Goal: Task Accomplishment & Management: Complete application form

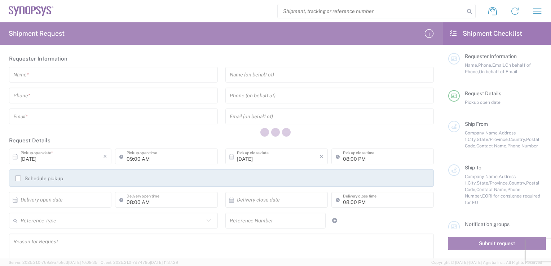
type input "[GEOGRAPHIC_DATA]"
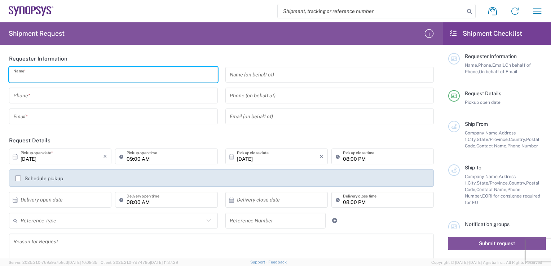
click at [143, 75] on input "text" at bounding box center [113, 75] width 200 height 13
type input "[PERSON_NAME]"
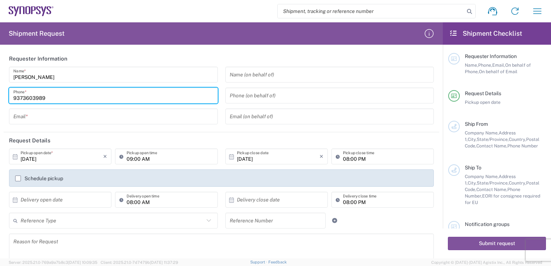
type input "9373603989"
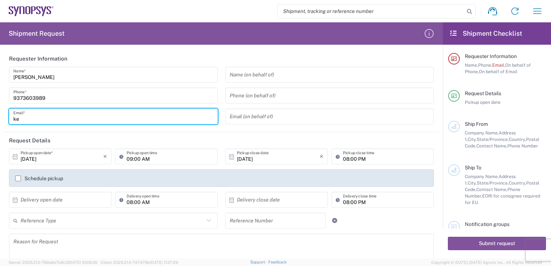
type input "[EMAIL_ADDRESS][DOMAIN_NAME]"
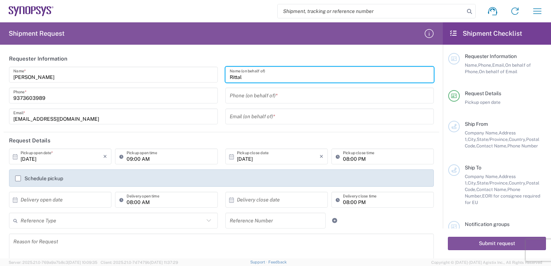
scroll to position [36, 0]
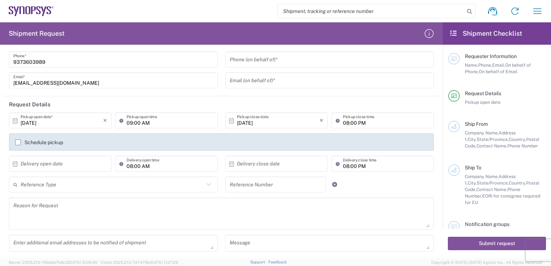
type input "Rittal"
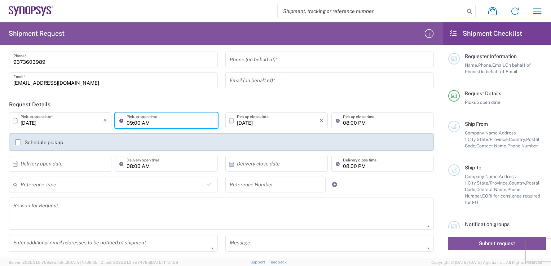
click at [169, 122] on input "09:00 AM" at bounding box center [170, 120] width 87 height 13
type input "12:00 PM"
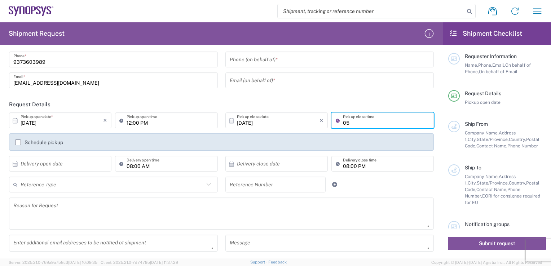
type input "05"
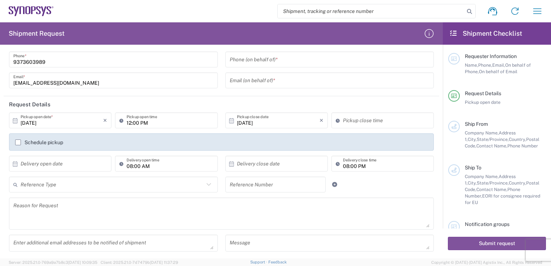
click at [19, 142] on label "Schedule pickup" at bounding box center [39, 143] width 48 height 6
click at [18, 143] on input "Schedule pickup" at bounding box center [18, 143] width 0 height 0
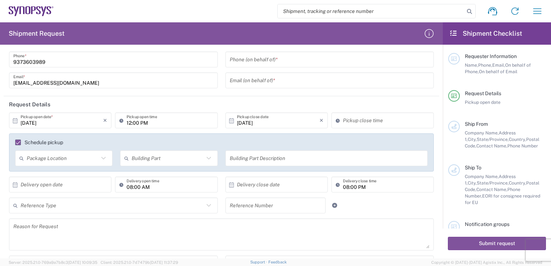
click at [18, 142] on label "Schedule pickup" at bounding box center [39, 143] width 48 height 6
click at [15, 143] on input "Schedule pickup" at bounding box center [15, 143] width 0 height 0
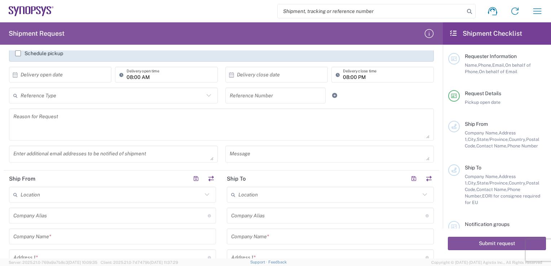
scroll to position [144, 0]
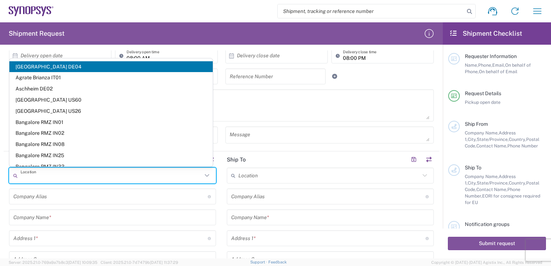
click at [52, 176] on input "text" at bounding box center [112, 176] width 182 height 13
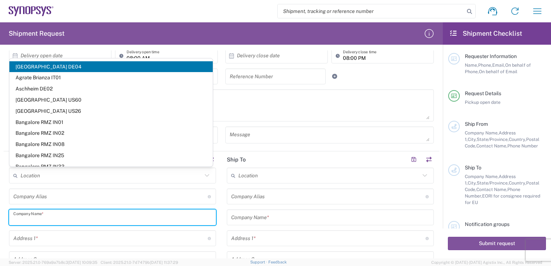
drag, startPoint x: 45, startPoint y: 217, endPoint x: 60, endPoint y: 213, distance: 15.4
click at [45, 217] on input "text" at bounding box center [112, 217] width 198 height 13
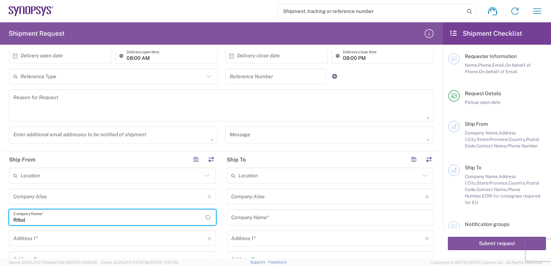
type input "Rittal"
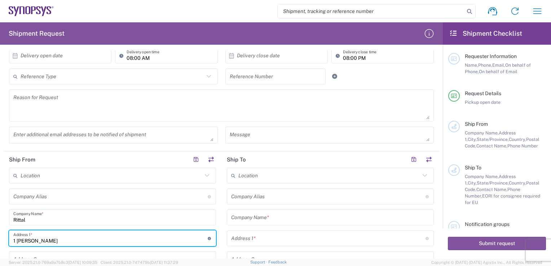
type input "[STREET_ADDRESS]"
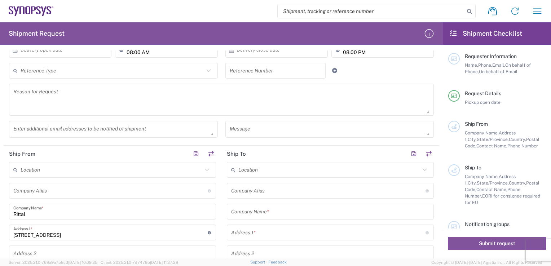
scroll to position [269, 0]
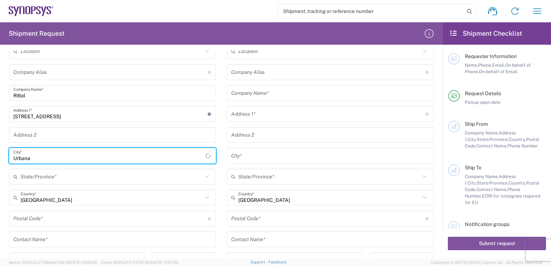
type input "Urbana"
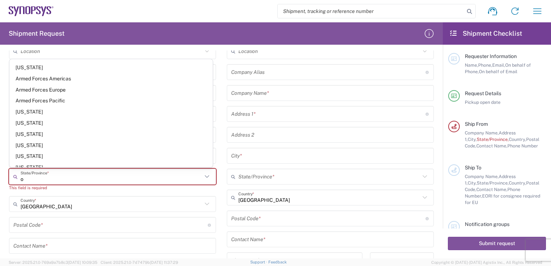
type input "oh"
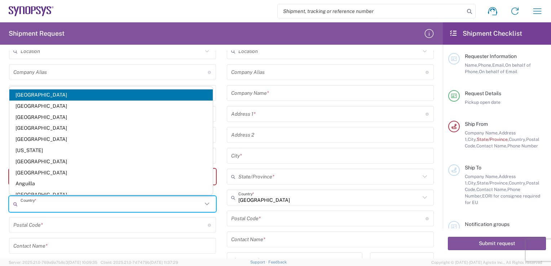
click at [108, 93] on span "[GEOGRAPHIC_DATA]" at bounding box center [110, 94] width 203 height 11
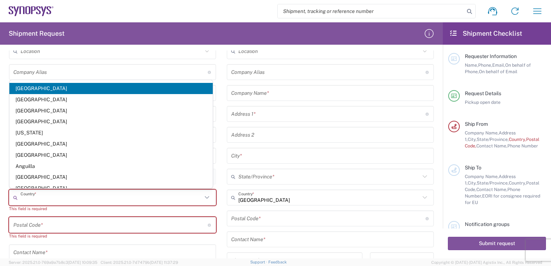
click at [68, 197] on input "text" at bounding box center [112, 198] width 182 height 13
type input "u"
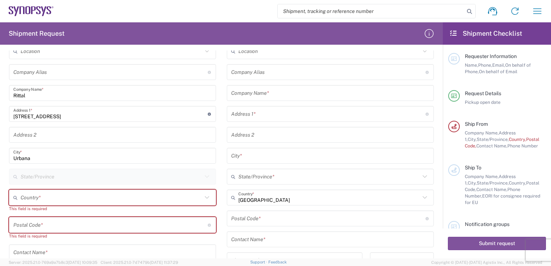
click at [206, 197] on icon at bounding box center [206, 197] width 9 height 9
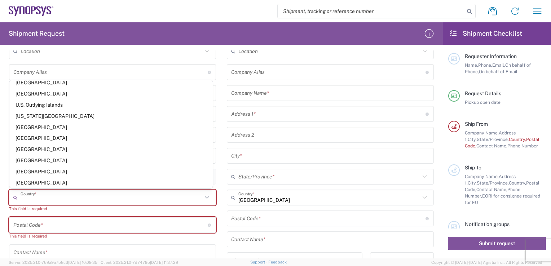
scroll to position [2562, 0]
click at [111, 158] on span "[GEOGRAPHIC_DATA]" at bounding box center [110, 160] width 203 height 11
type input "[GEOGRAPHIC_DATA]"
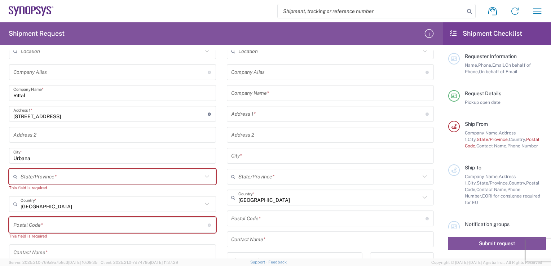
click at [105, 172] on input "text" at bounding box center [112, 177] width 182 height 13
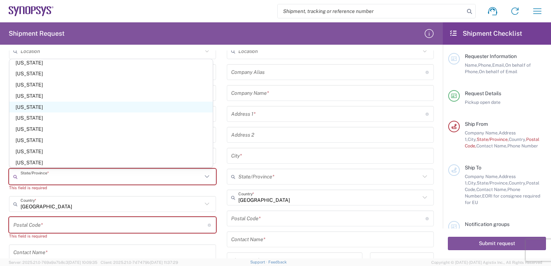
scroll to position [361, 0]
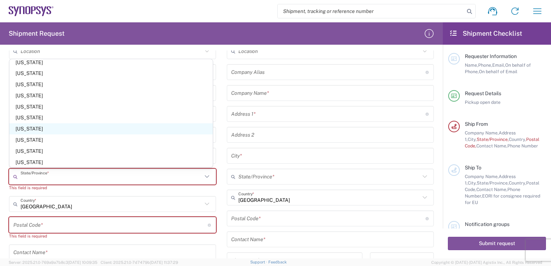
click at [170, 133] on span "[US_STATE]" at bounding box center [110, 128] width 203 height 11
type input "[US_STATE]"
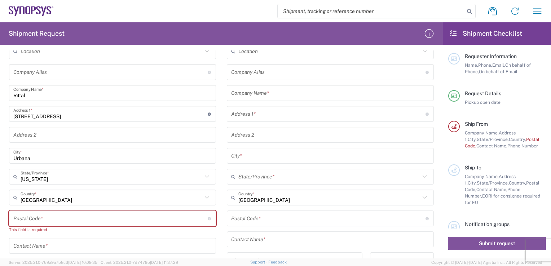
click at [127, 217] on input "undefined" at bounding box center [110, 219] width 194 height 13
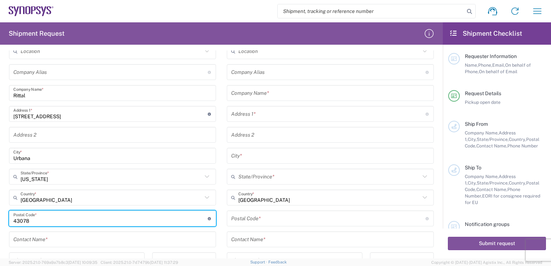
type input "43078"
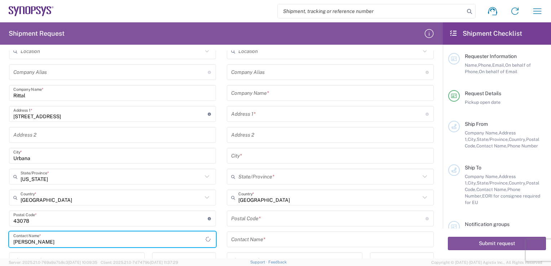
type input "[PERSON_NAME]"
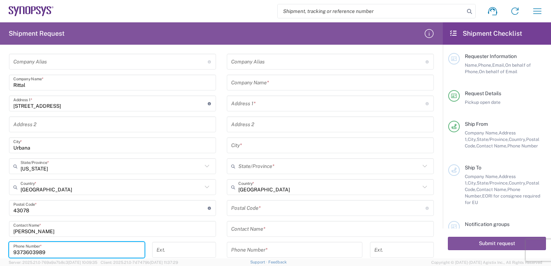
type input "9373603989"
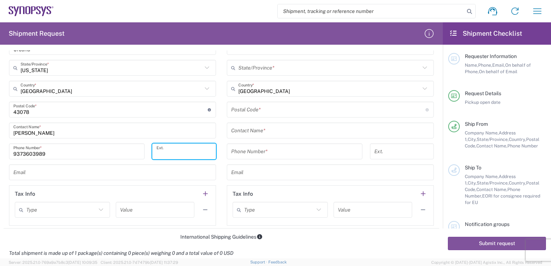
scroll to position [388, 0]
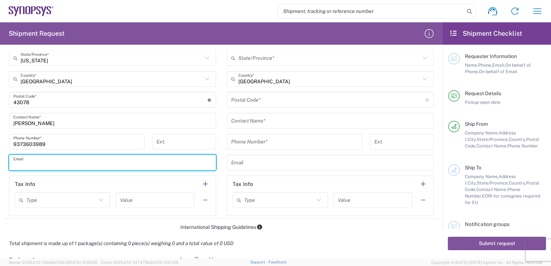
click at [45, 167] on input "text" at bounding box center [112, 163] width 198 height 13
type input "[EMAIL_ADDRESS][DOMAIN_NAME]"
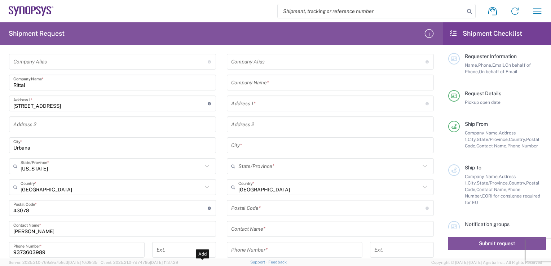
scroll to position [207, 0]
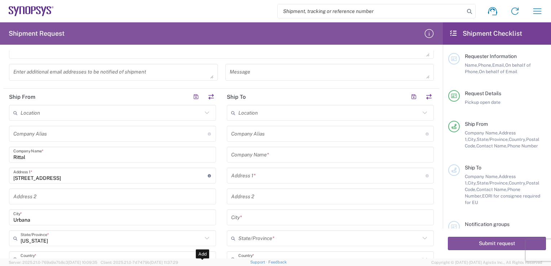
click at [420, 110] on icon at bounding box center [424, 112] width 9 height 9
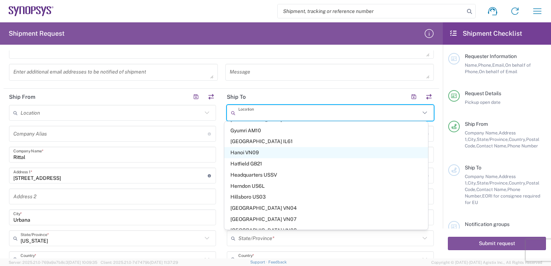
scroll to position [613, 0]
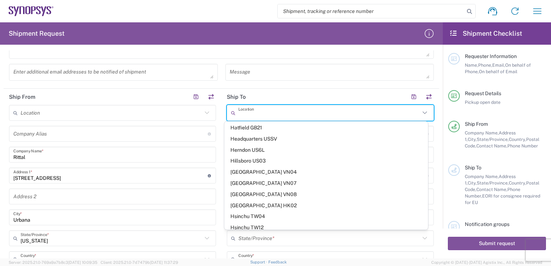
click at [400, 107] on input "text" at bounding box center [329, 113] width 182 height 13
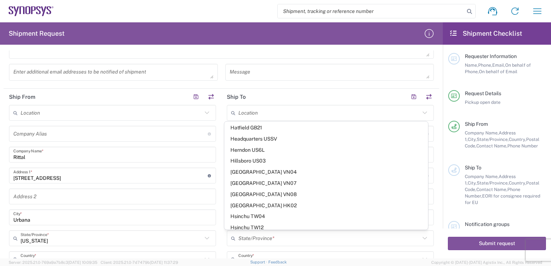
drag, startPoint x: 421, startPoint y: 111, endPoint x: 442, endPoint y: 113, distance: 20.3
click at [421, 111] on icon at bounding box center [424, 112] width 9 height 9
click at [381, 245] on div "State/Province *" at bounding box center [330, 239] width 207 height 16
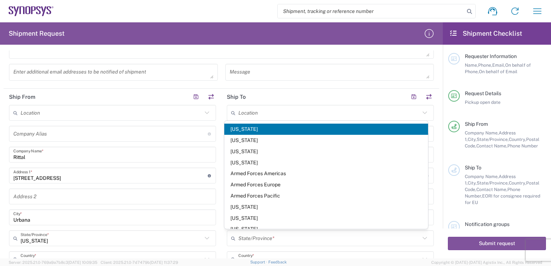
click at [425, 253] on div "United States Country *" at bounding box center [330, 259] width 207 height 16
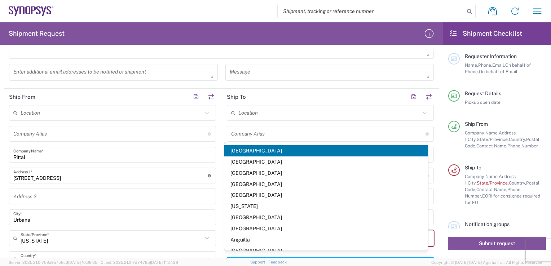
scroll to position [213, 0]
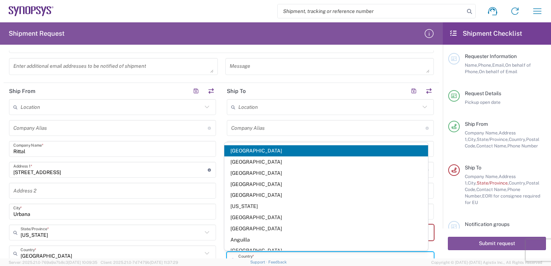
click at [349, 131] on input "text" at bounding box center [328, 128] width 194 height 13
type input "[GEOGRAPHIC_DATA]"
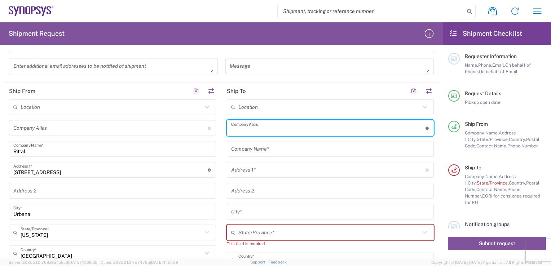
click at [284, 149] on input "text" at bounding box center [330, 149] width 198 height 13
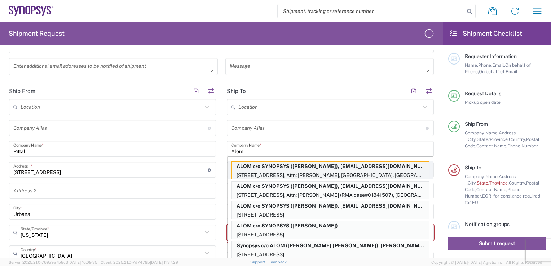
click at [266, 168] on p "ALOM c/o SYNOPSYS ([PERSON_NAME]), [EMAIL_ADDRESS][DOMAIN_NAME]" at bounding box center [331, 166] width 198 height 9
type input "ALOM c/o SYNOPSYS"
type input "[STREET_ADDRESS]"
type input "Attn: [PERSON_NAME]"
type input "Fremont"
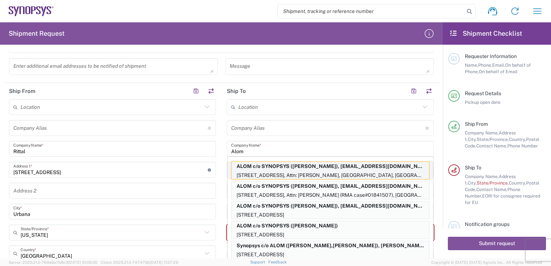
type input "[US_STATE]"
type input "94539"
type input "[PERSON_NAME]"
type input "5102999093"
type input "[EMAIL_ADDRESS][DOMAIN_NAME]"
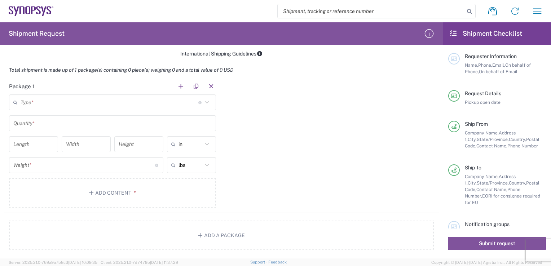
scroll to position [574, 0]
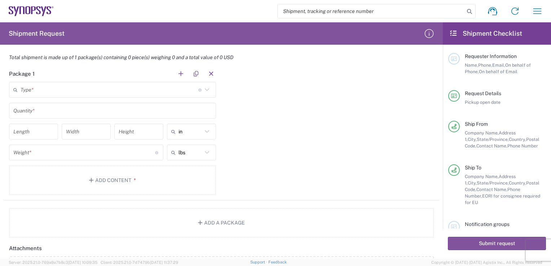
click at [203, 89] on icon at bounding box center [206, 89] width 9 height 9
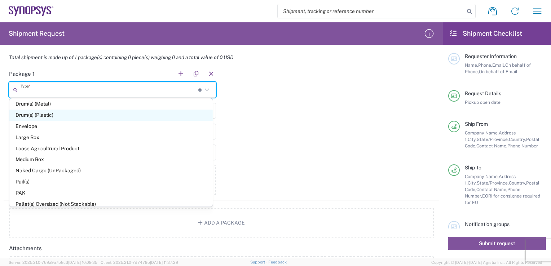
scroll to position [216, 0]
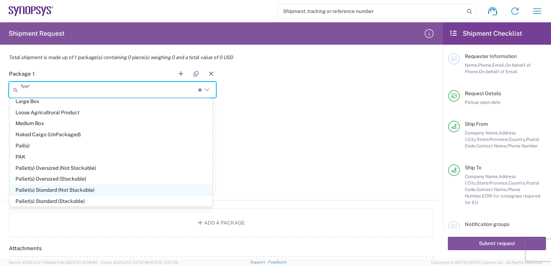
click at [118, 191] on span "Pallet(s) Standard (Not Stackable)" at bounding box center [110, 190] width 203 height 11
type input "Pallet(s) Standard (Not Stackable)"
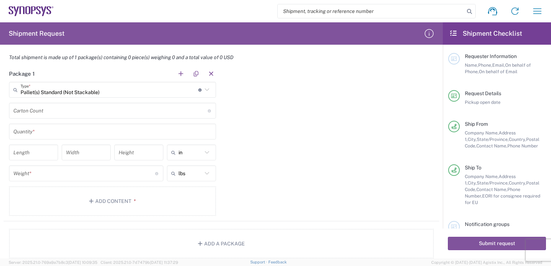
click at [37, 130] on input "text" at bounding box center [112, 132] width 198 height 13
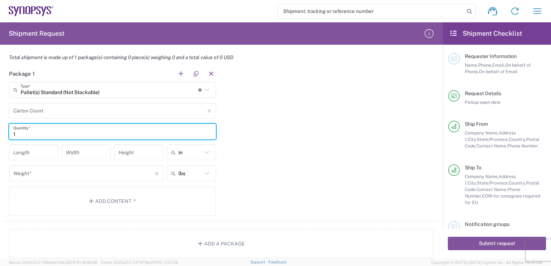
type input "1"
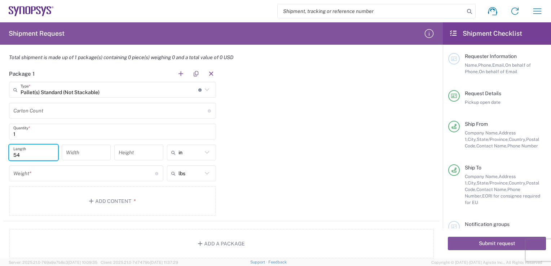
type input "54"
type input "36"
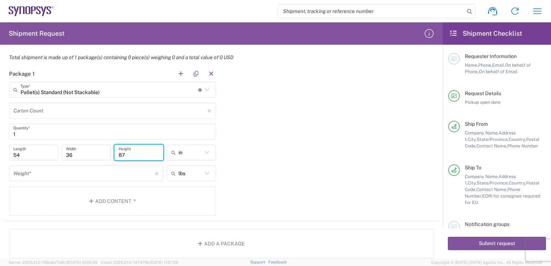
type input "87"
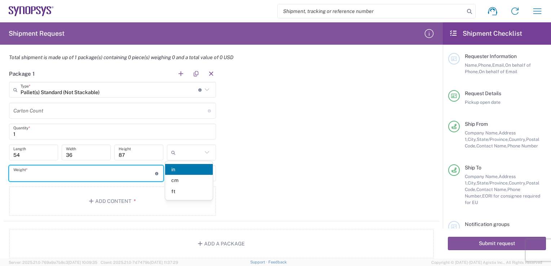
click at [53, 174] on input "number" at bounding box center [84, 173] width 142 height 13
type input "in"
type input "430"
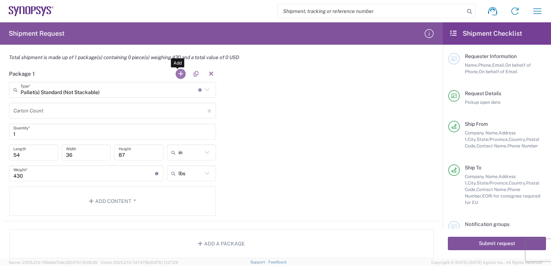
click at [176, 70] on button "button" at bounding box center [181, 74] width 10 height 10
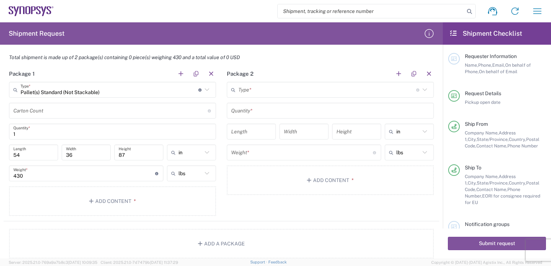
click at [256, 90] on input "text" at bounding box center [327, 90] width 178 height 13
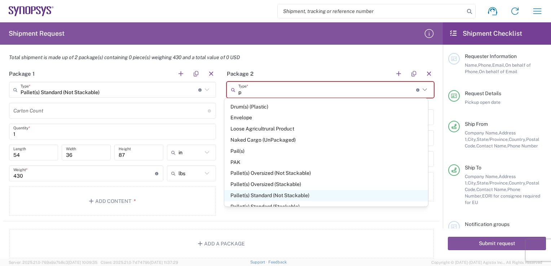
click at [262, 194] on span "Pallet(s) Standard (Not Stackable)" at bounding box center [325, 195] width 203 height 11
type input "Pallet(s) Standard (Not Stackable)"
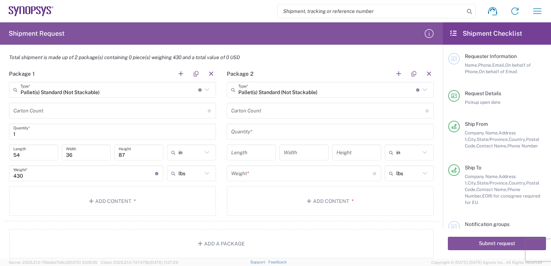
click at [258, 128] on input "text" at bounding box center [330, 132] width 198 height 13
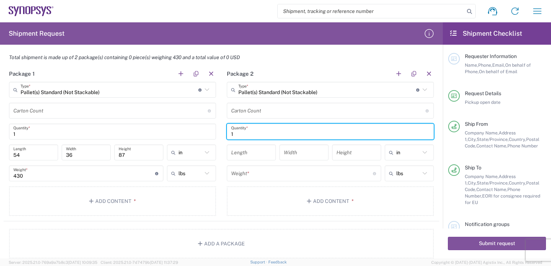
type input "1"
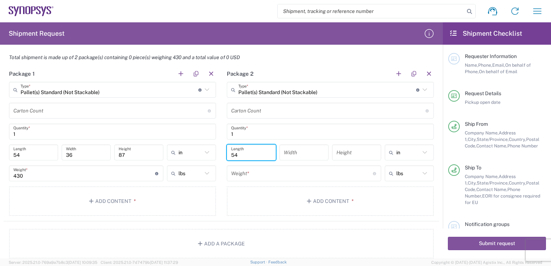
type input "54"
type input "36"
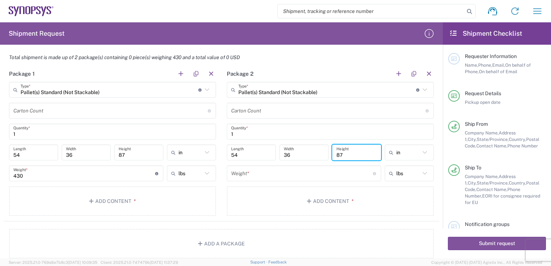
type input "87"
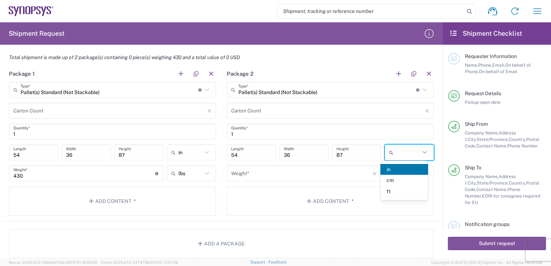
type input "in"
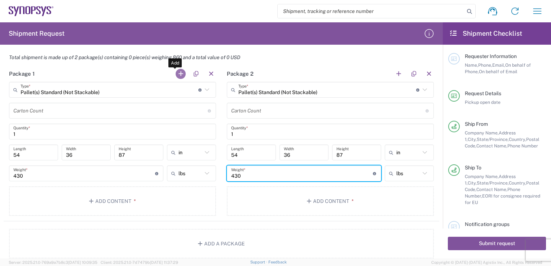
type input "430"
click at [181, 73] on button "button" at bounding box center [181, 74] width 10 height 10
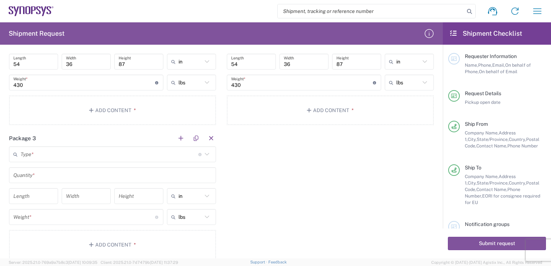
scroll to position [682, 0]
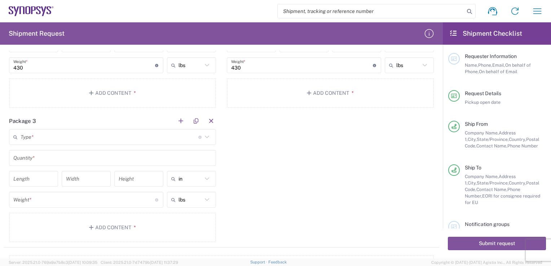
click at [64, 136] on input "text" at bounding box center [110, 137] width 178 height 13
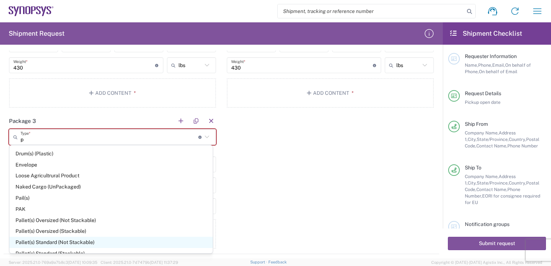
click at [65, 239] on span "Pallet(s) Standard (Not Stackable)" at bounding box center [110, 242] width 203 height 11
type input "Pallet(s) Standard (Not Stackable)"
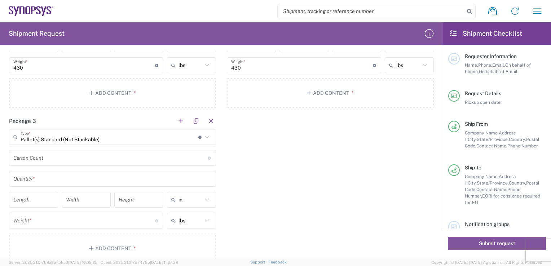
click at [38, 177] on input "text" at bounding box center [112, 179] width 198 height 13
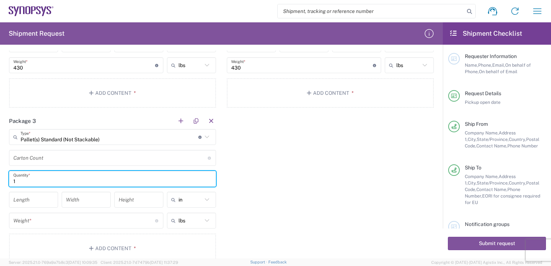
type input "1"
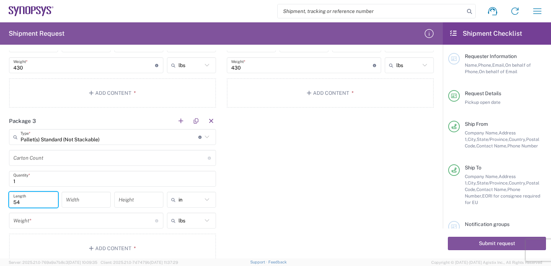
type input "54"
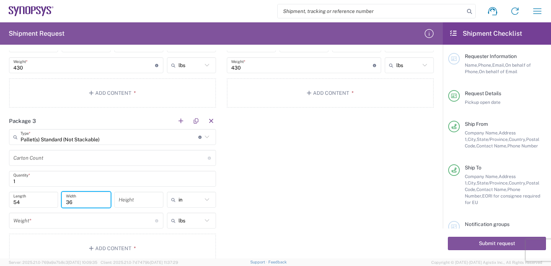
type input "36"
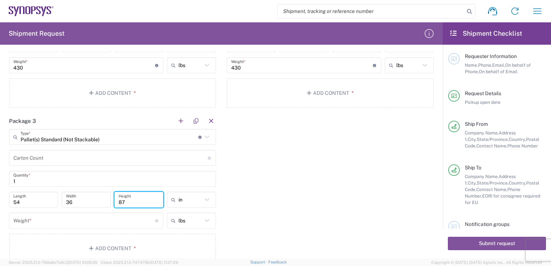
type input "87"
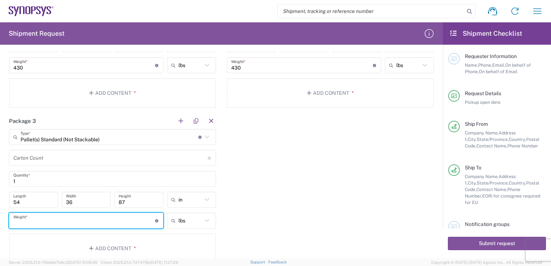
click at [45, 221] on input "number" at bounding box center [84, 221] width 142 height 13
type input "430"
click at [177, 120] on button "button" at bounding box center [181, 121] width 10 height 10
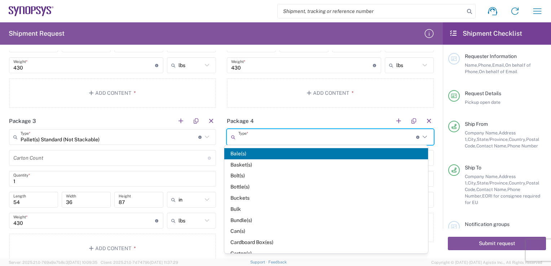
click at [282, 137] on input "text" at bounding box center [327, 137] width 178 height 13
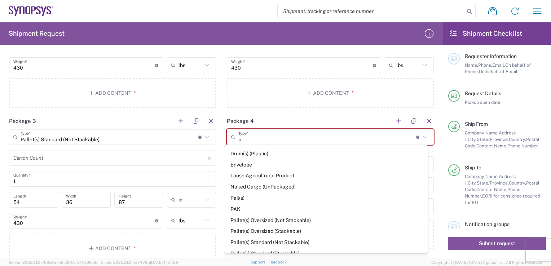
drag, startPoint x: 273, startPoint y: 240, endPoint x: 277, endPoint y: 230, distance: 10.3
click at [274, 237] on span "Pallet(s) Standard (Not Stackable)" at bounding box center [325, 242] width 203 height 11
type input "Pallet(s) Standard (Not Stackable)"
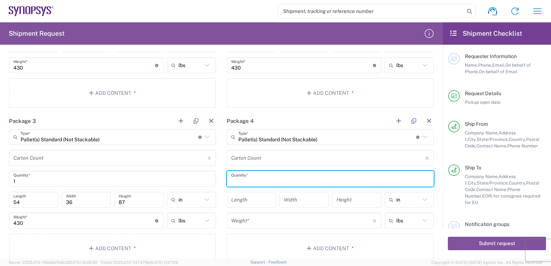
click at [255, 176] on input "text" at bounding box center [330, 179] width 198 height 13
type input "1"
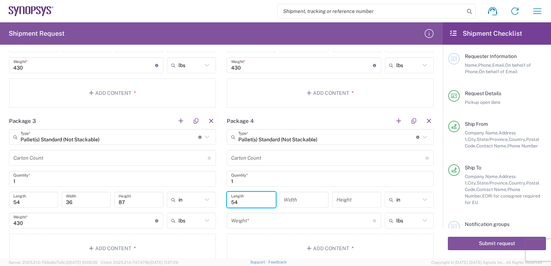
type input "54"
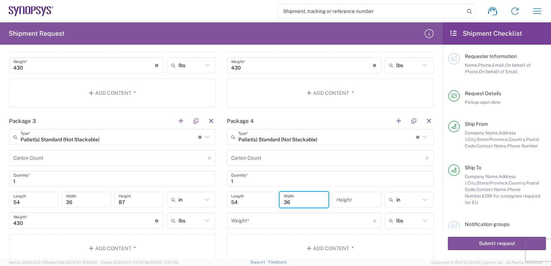
type input "36"
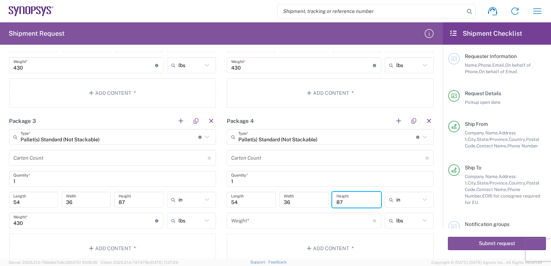
type input "87"
click at [256, 215] on input "number" at bounding box center [302, 221] width 142 height 13
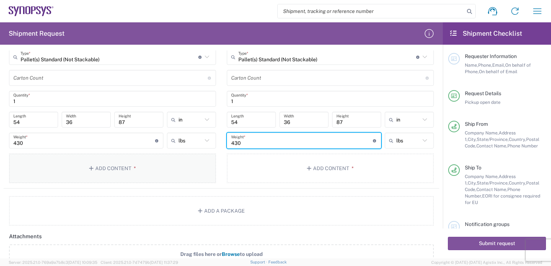
scroll to position [718, 0]
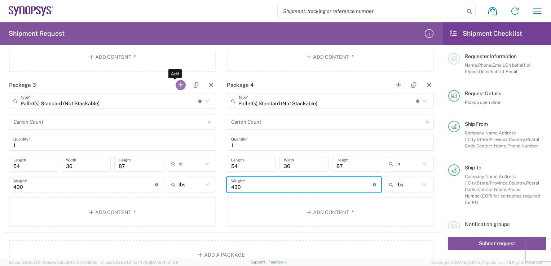
type input "430"
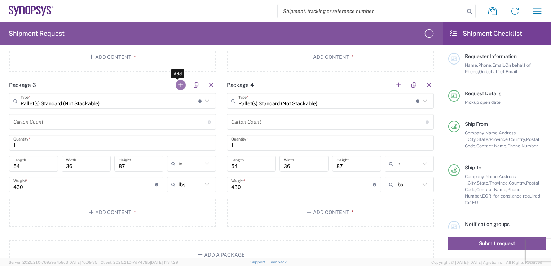
click at [176, 82] on button "button" at bounding box center [181, 85] width 10 height 10
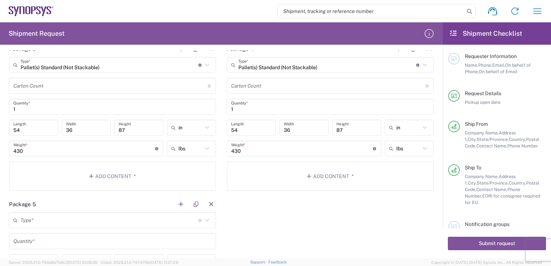
click at [55, 220] on input "text" at bounding box center [110, 220] width 178 height 13
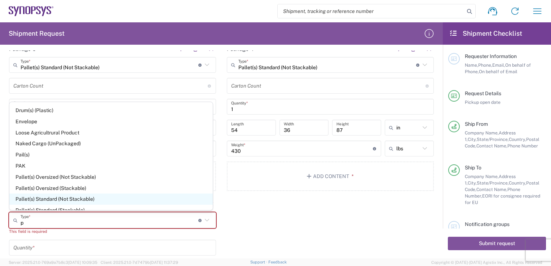
click at [79, 198] on span "Pallet(s) Standard (Not Stackable)" at bounding box center [110, 199] width 203 height 11
type input "Pallet(s) Standard (Not Stackable)"
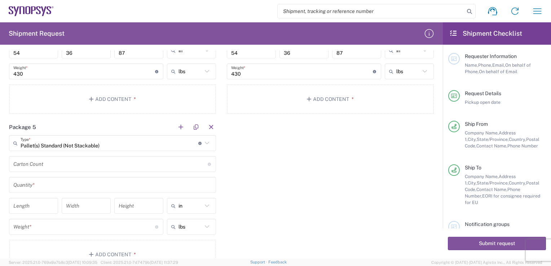
scroll to position [862, 0]
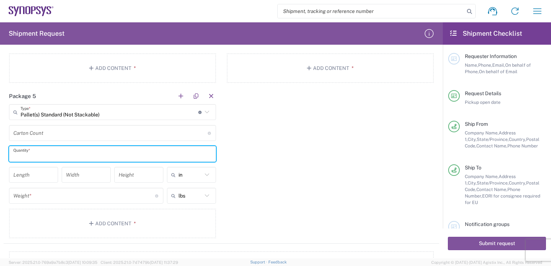
click at [34, 154] on input "text" at bounding box center [112, 154] width 198 height 13
type input "1"
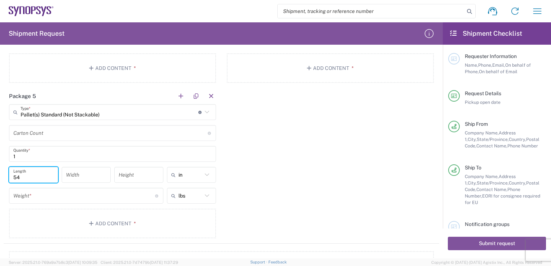
type input "54"
type input "36"
type input "87"
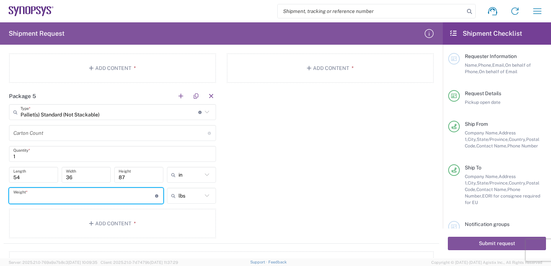
click at [48, 194] on input "number" at bounding box center [84, 196] width 142 height 13
type input "430"
click at [179, 95] on button "button" at bounding box center [181, 96] width 10 height 10
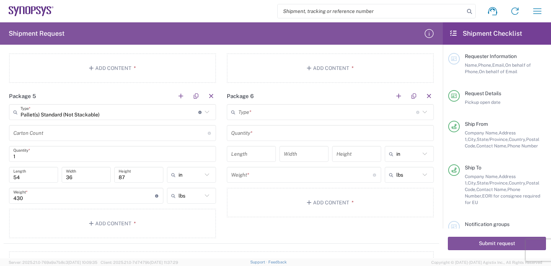
click at [272, 111] on input "text" at bounding box center [327, 112] width 178 height 13
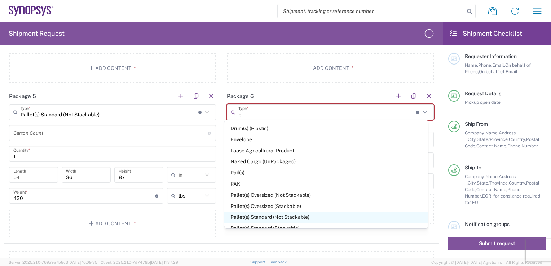
click at [286, 214] on span "Pallet(s) Standard (Not Stackable)" at bounding box center [325, 217] width 203 height 11
type input "Pallet(s) Standard (Not Stackable)"
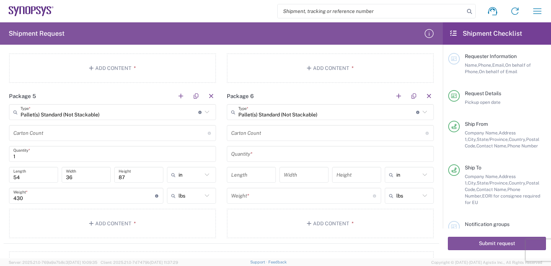
click at [248, 151] on input "text" at bounding box center [330, 154] width 198 height 13
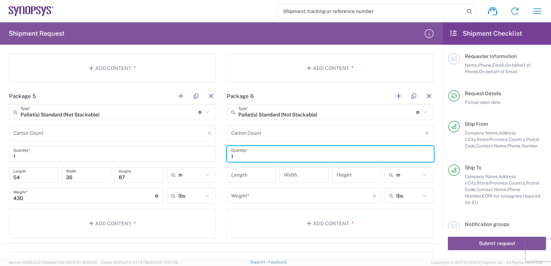
type input "1"
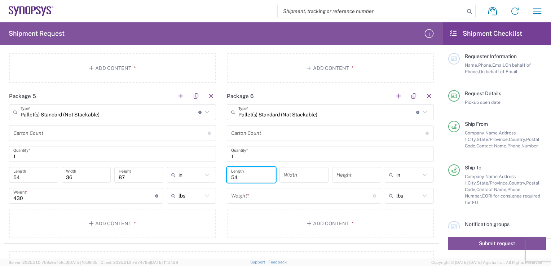
type input "54"
type input "36"
type input "87"
click at [256, 193] on input "number" at bounding box center [302, 196] width 142 height 13
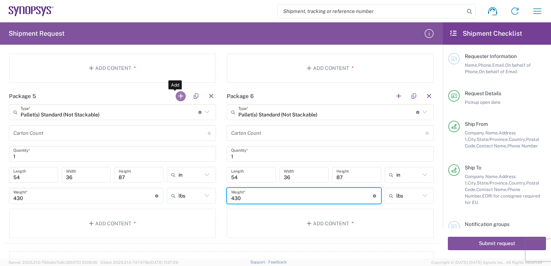
type input "430"
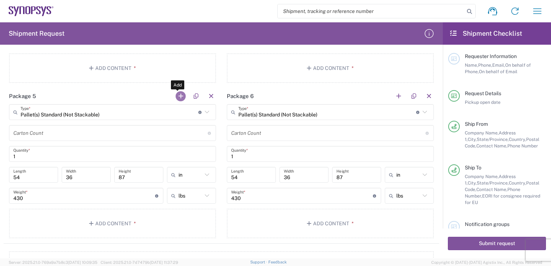
click at [179, 93] on button "button" at bounding box center [181, 96] width 10 height 10
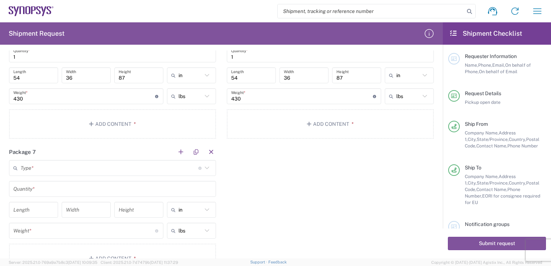
scroll to position [971, 0]
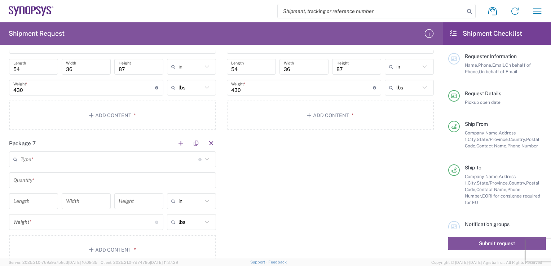
click at [49, 161] on input "text" at bounding box center [110, 159] width 178 height 13
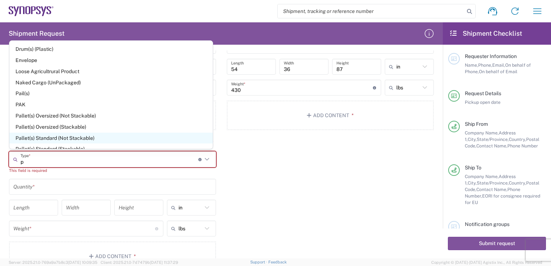
click at [52, 135] on span "Pallet(s) Standard (Not Stackable)" at bounding box center [110, 138] width 203 height 11
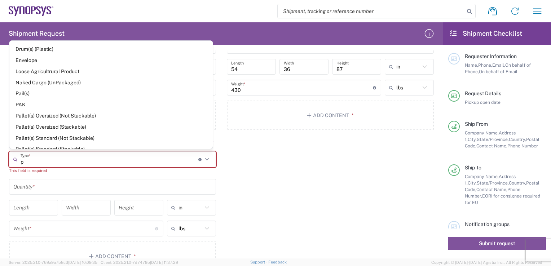
type input "Pallet(s) Standard (Not Stackable)"
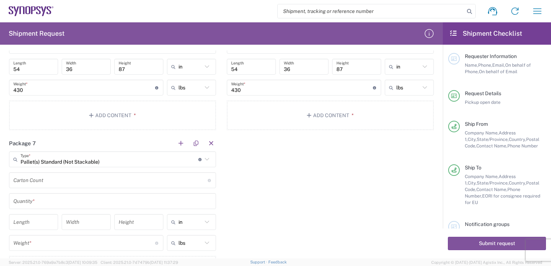
click at [29, 200] on input "text" at bounding box center [112, 201] width 198 height 13
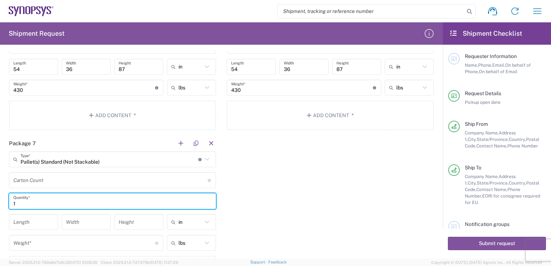
type input "1"
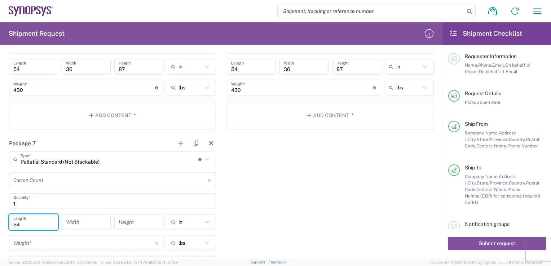
type input "54"
type input "36"
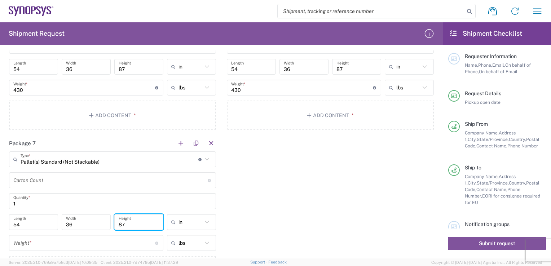
type input "87"
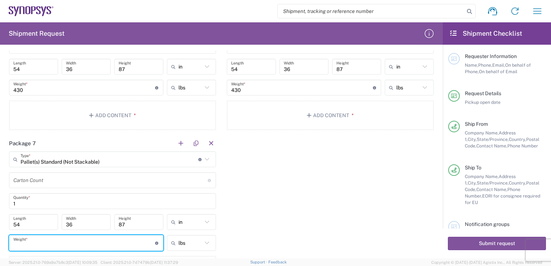
click at [48, 240] on input "number" at bounding box center [84, 243] width 142 height 13
type input "430"
click at [178, 142] on button "button" at bounding box center [181, 144] width 10 height 10
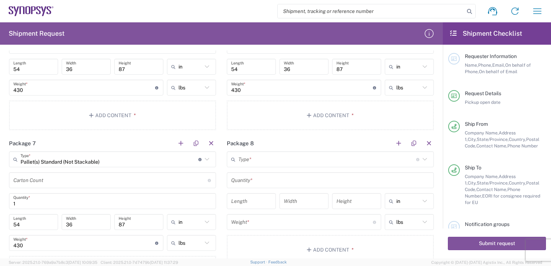
click at [261, 158] on input "text" at bounding box center [327, 159] width 178 height 13
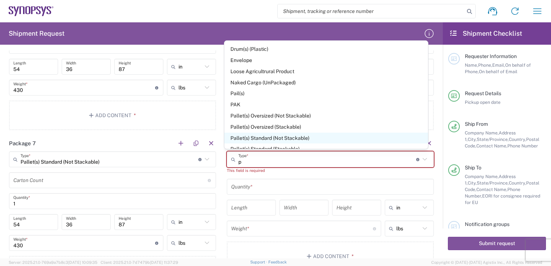
click at [268, 137] on span "Pallet(s) Standard (Not Stackable)" at bounding box center [325, 138] width 203 height 11
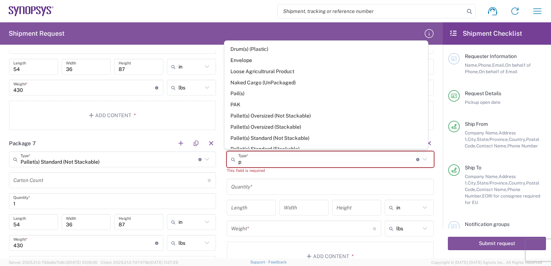
type input "Pallet(s) Standard (Not Stackable)"
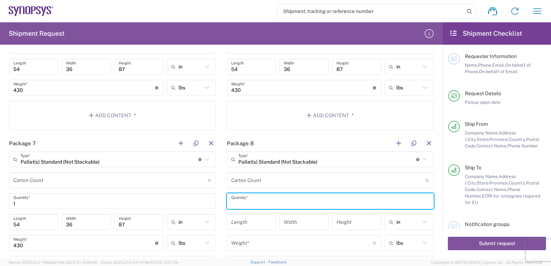
click at [251, 200] on input "text" at bounding box center [330, 201] width 198 height 13
type input "1"
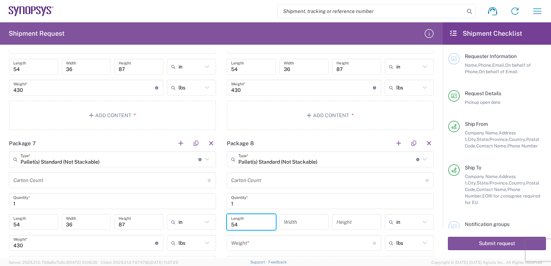
type input "54"
type input "36"
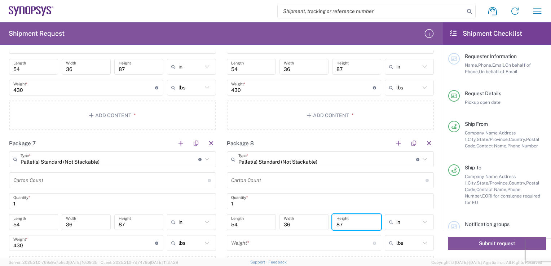
type input "87"
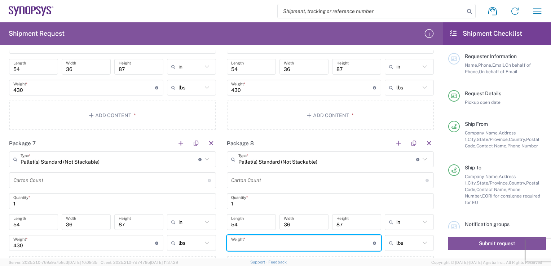
click at [276, 240] on input "number" at bounding box center [302, 243] width 142 height 13
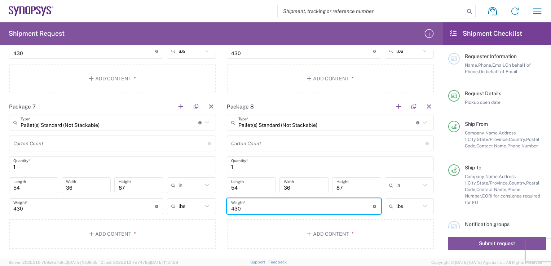
scroll to position [1043, 0]
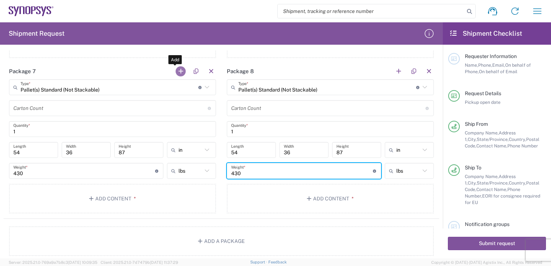
type input "430"
click at [176, 71] on button "button" at bounding box center [181, 71] width 10 height 10
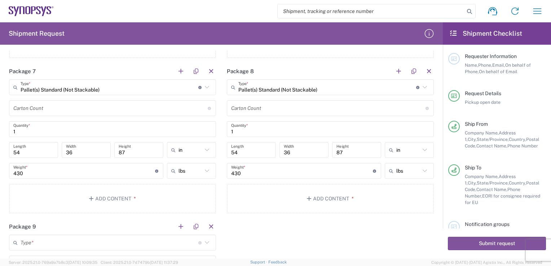
scroll to position [1079, 0]
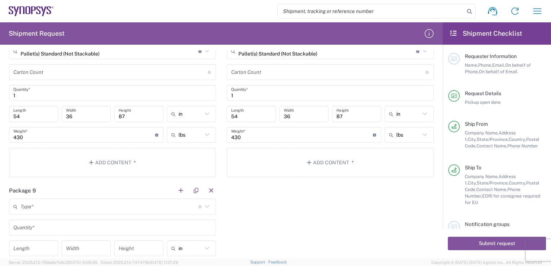
click at [85, 207] on input "text" at bounding box center [110, 207] width 178 height 13
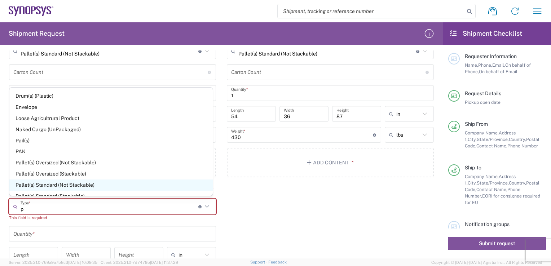
click at [77, 187] on span "Pallet(s) Standard (Not Stackable)" at bounding box center [110, 185] width 203 height 11
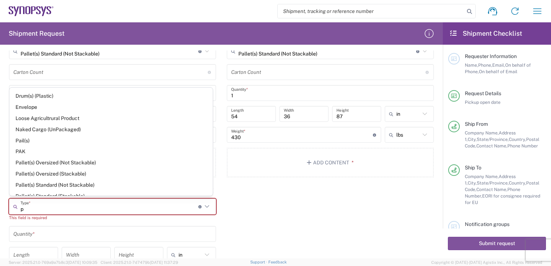
type input "Pallet(s) Standard (Not Stackable)"
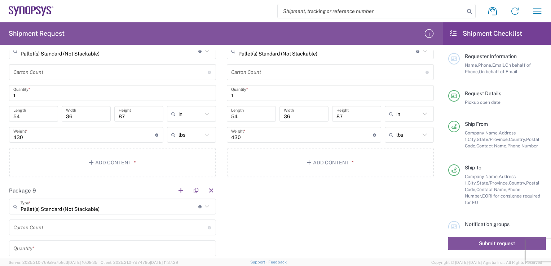
click at [58, 249] on input "text" at bounding box center [112, 248] width 198 height 13
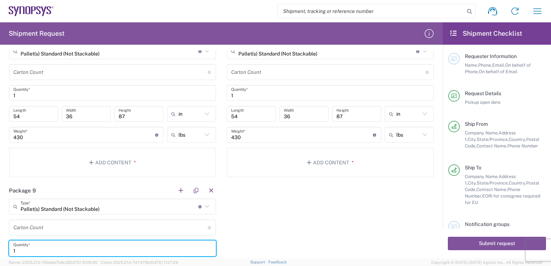
type input "1"
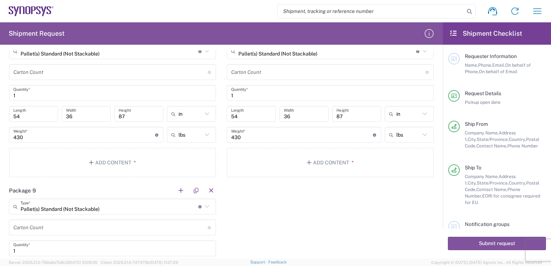
scroll to position [1191, 0]
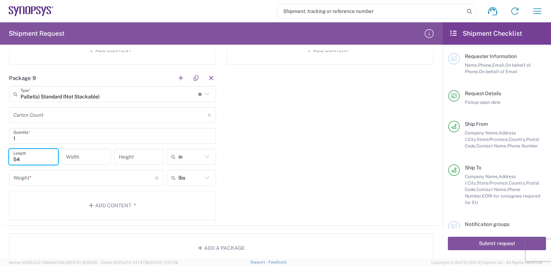
type input "54"
type input "36"
type input "87"
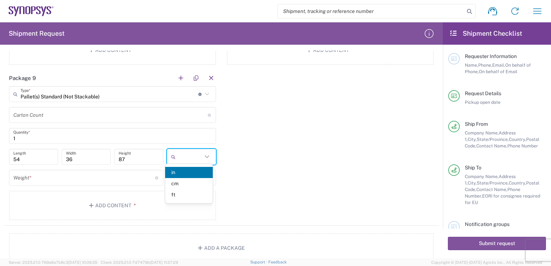
type input "in"
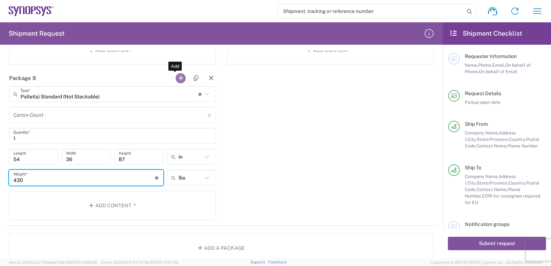
type input "430"
click at [178, 77] on button "button" at bounding box center [181, 78] width 10 height 10
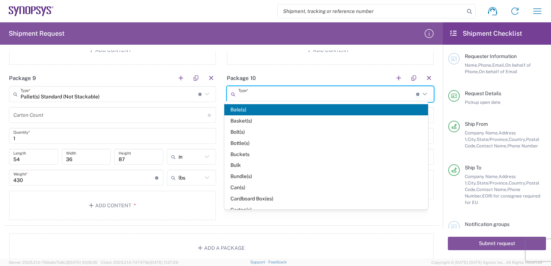
click at [276, 88] on input "text" at bounding box center [327, 94] width 178 height 13
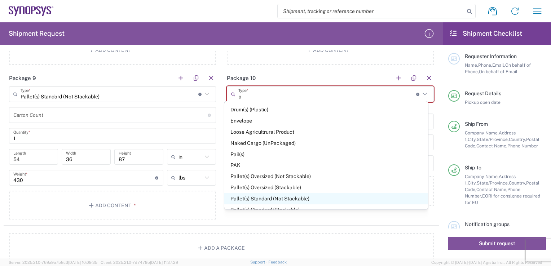
click at [278, 196] on span "Pallet(s) Standard (Not Stackable)" at bounding box center [325, 198] width 203 height 11
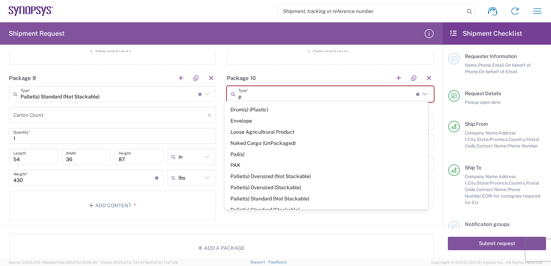
type input "Pallet(s) Standard (Not Stackable)"
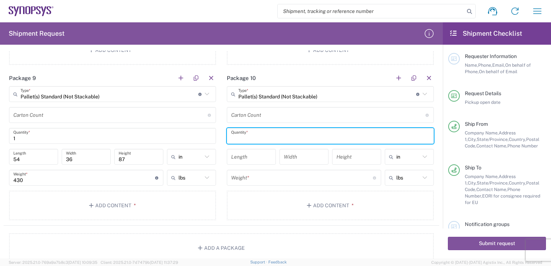
click at [246, 138] on input "text" at bounding box center [330, 136] width 198 height 13
type input "1"
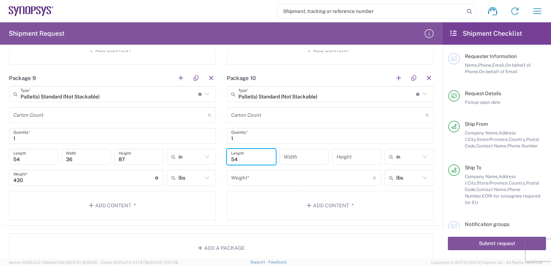
type input "54"
type input "36"
type input "87"
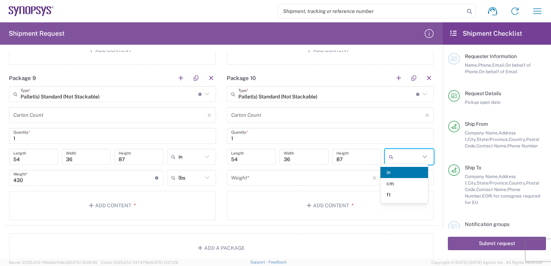
type input "in"
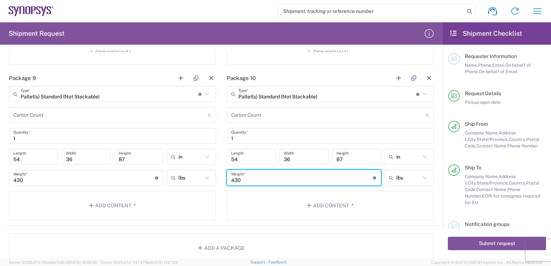
type input "430"
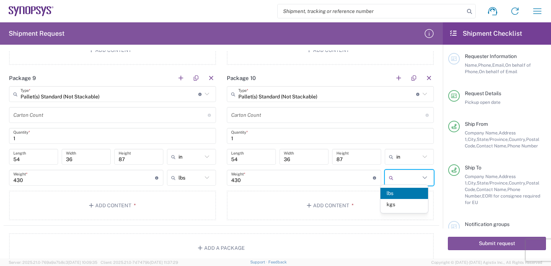
click at [276, 130] on input "1" at bounding box center [330, 136] width 198 height 13
type input "lbs"
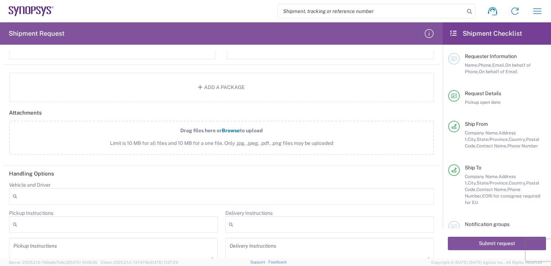
scroll to position [1360, 0]
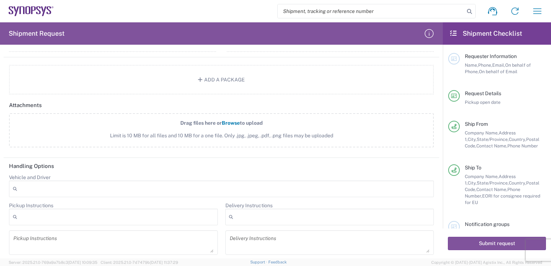
click at [481, 222] on span "Notification groups" at bounding box center [487, 225] width 45 height 6
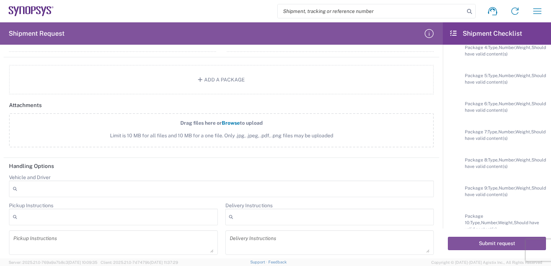
scroll to position [306, 0]
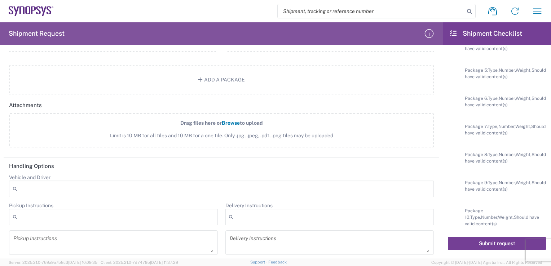
click at [497, 246] on button "Submit request" at bounding box center [497, 243] width 98 height 13
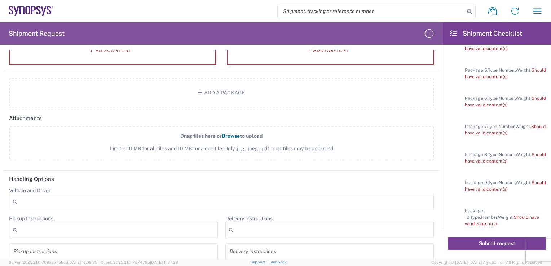
scroll to position [1373, 0]
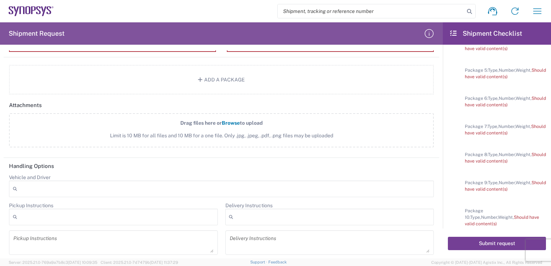
click at [480, 244] on button "Submit request" at bounding box center [497, 243] width 98 height 13
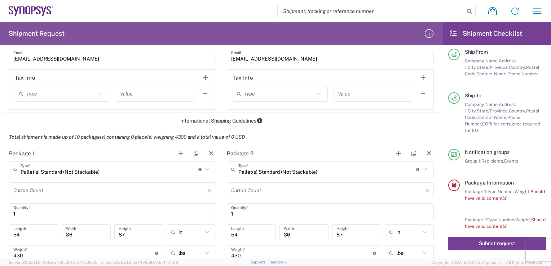
scroll to position [615, 0]
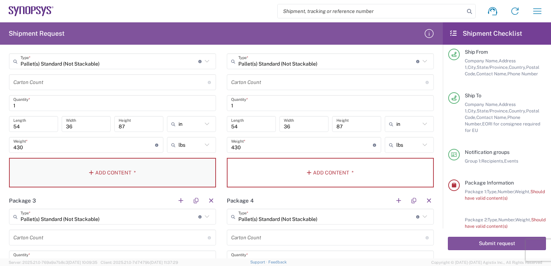
click at [104, 171] on button "Add Content *" at bounding box center [112, 173] width 207 height 30
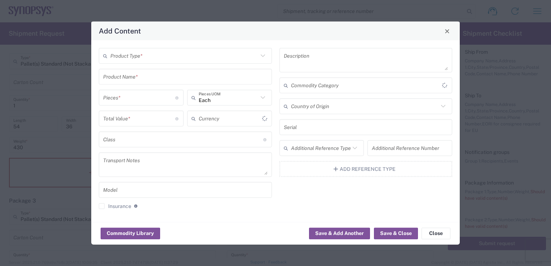
type input "US Dollar"
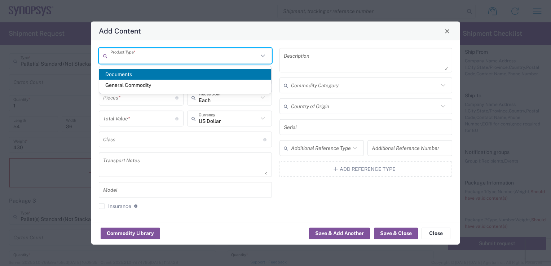
click at [196, 57] on input "text" at bounding box center [184, 55] width 148 height 13
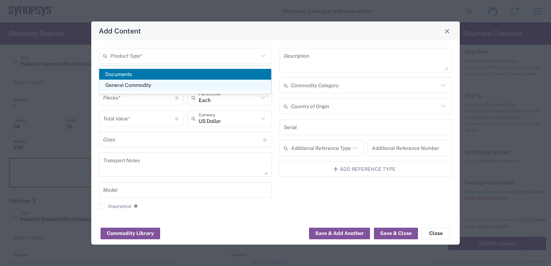
click at [185, 84] on span "General Commodity" at bounding box center [185, 85] width 172 height 11
type input "General Commodity"
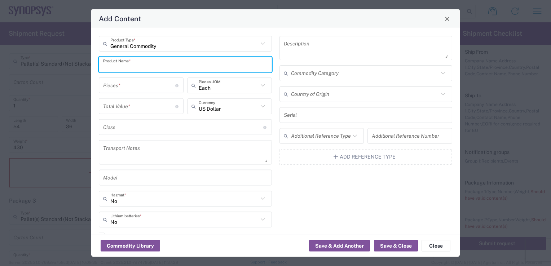
click at [164, 62] on input "text" at bounding box center [185, 64] width 165 height 13
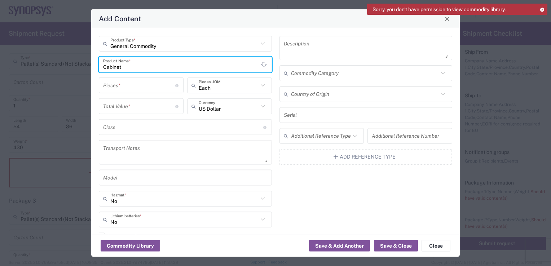
type input "Cabinet"
click at [141, 84] on input "number" at bounding box center [139, 85] width 72 height 13
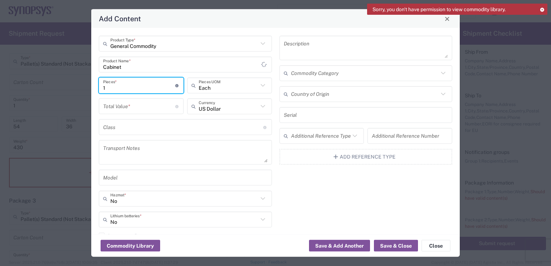
type input "1"
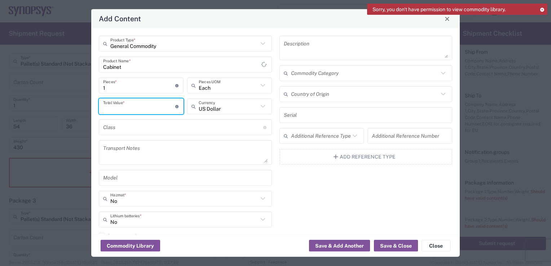
click at [136, 105] on input "number" at bounding box center [139, 106] width 72 height 13
click at [175, 106] on icon at bounding box center [177, 106] width 4 height 3
type input "50900"
click at [406, 246] on button "Save & Close" at bounding box center [396, 246] width 44 height 12
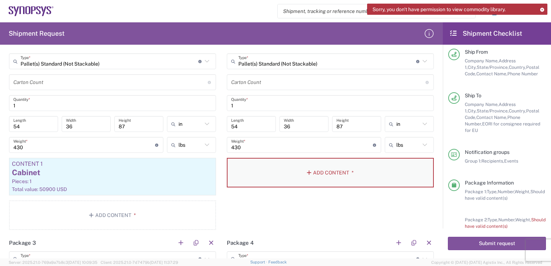
click at [320, 170] on button "Add Content *" at bounding box center [330, 173] width 207 height 30
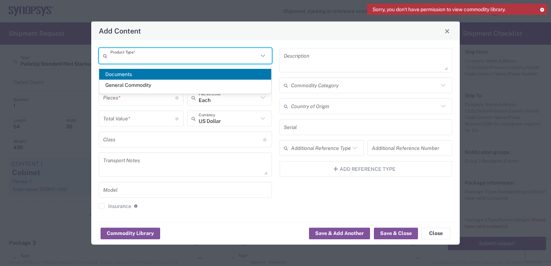
click at [210, 57] on input "text" at bounding box center [184, 55] width 148 height 13
click at [185, 84] on span "General Commodity" at bounding box center [185, 85] width 172 height 11
type input "General Commodity"
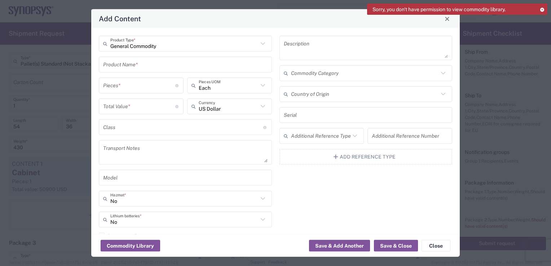
click at [189, 69] on input "text" at bounding box center [185, 64] width 165 height 13
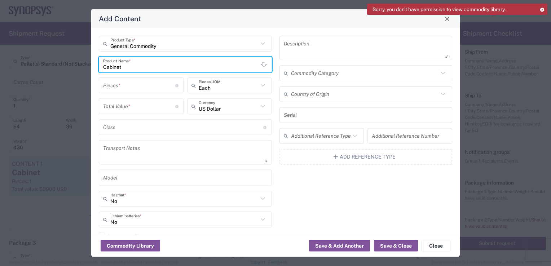
type input "Cabinet"
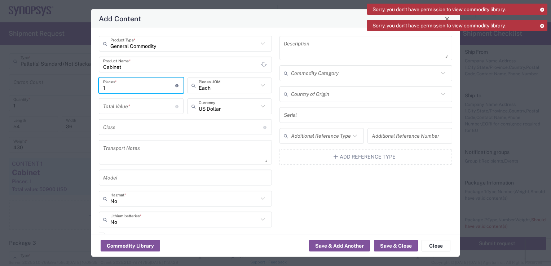
type input "1"
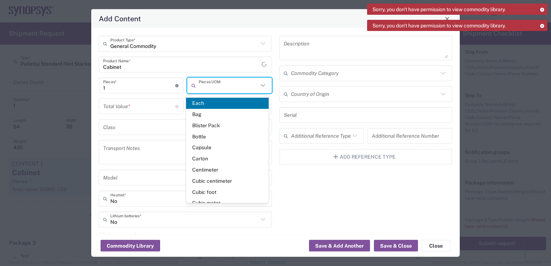
type input "Each"
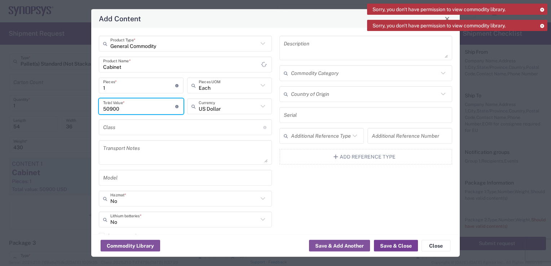
type input "50900"
click at [396, 246] on button "Save & Close" at bounding box center [396, 246] width 44 height 12
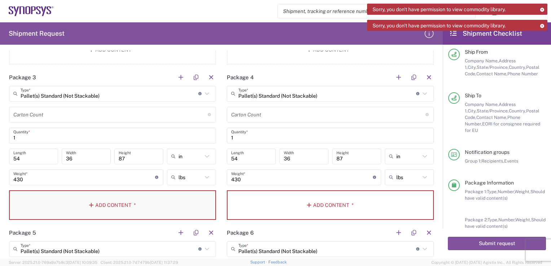
scroll to position [796, 0]
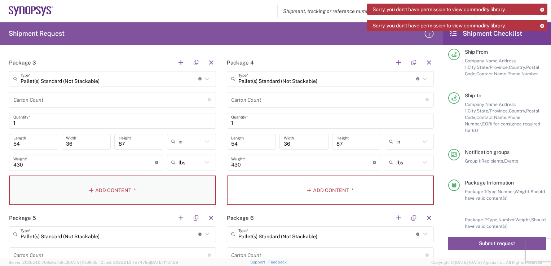
click at [113, 187] on button "Add Content *" at bounding box center [112, 191] width 207 height 30
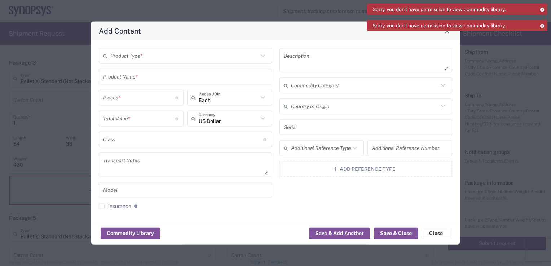
click at [180, 55] on input "text" at bounding box center [184, 55] width 148 height 13
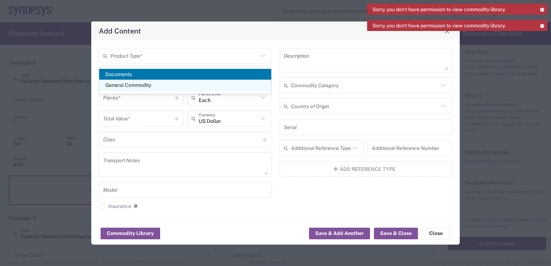
click at [169, 86] on span "General Commodity" at bounding box center [185, 85] width 172 height 11
type input "General Commodity"
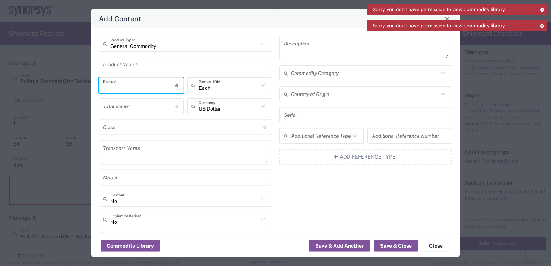
click at [131, 87] on input "number" at bounding box center [139, 85] width 72 height 13
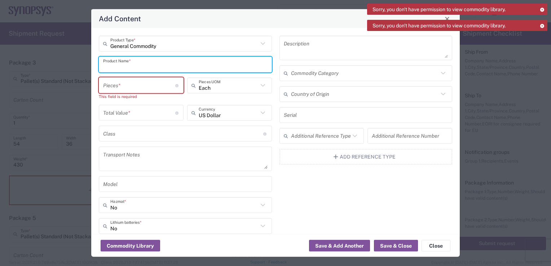
click at [139, 64] on input "text" at bounding box center [185, 64] width 165 height 13
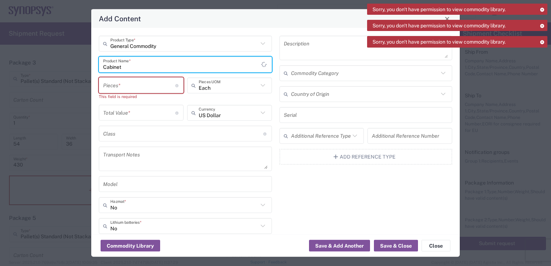
type input "Cabinet"
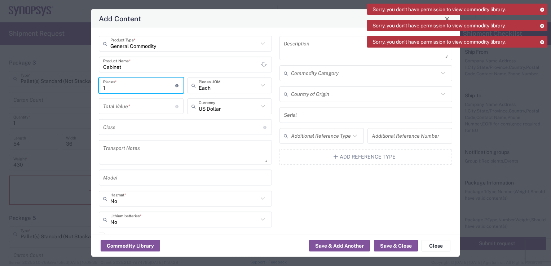
type input "1"
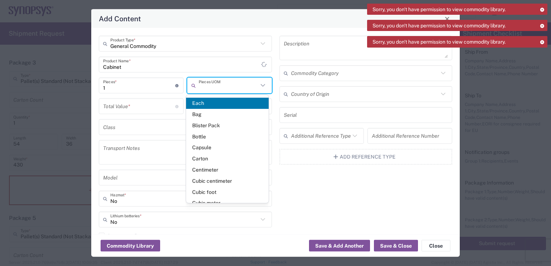
type input "Each"
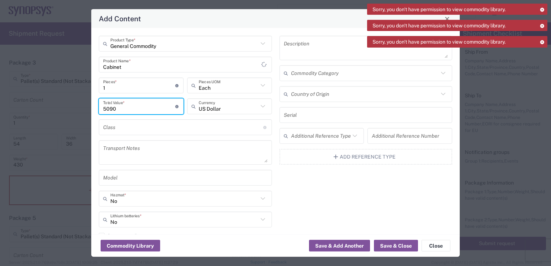
type input "50900"
click at [391, 247] on button "Save & Close" at bounding box center [396, 246] width 44 height 12
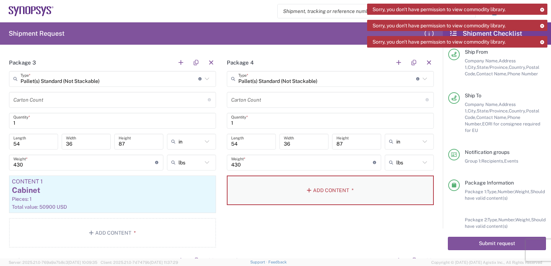
click at [309, 191] on button "Add Content *" at bounding box center [330, 191] width 207 height 30
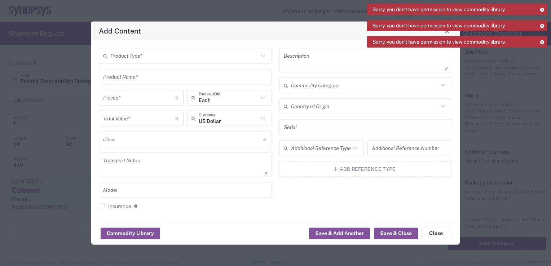
click at [174, 58] on input "text" at bounding box center [184, 55] width 148 height 13
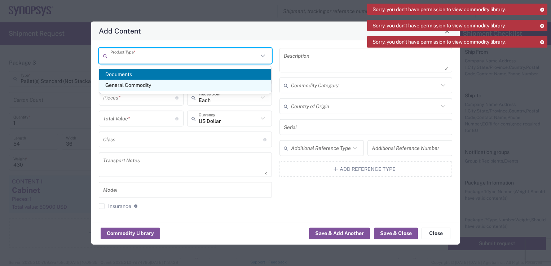
click at [162, 88] on span "General Commodity" at bounding box center [185, 85] width 172 height 11
type input "General Commodity"
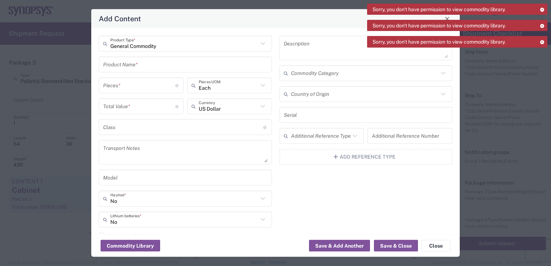
click at [139, 67] on input "text" at bounding box center [185, 64] width 165 height 13
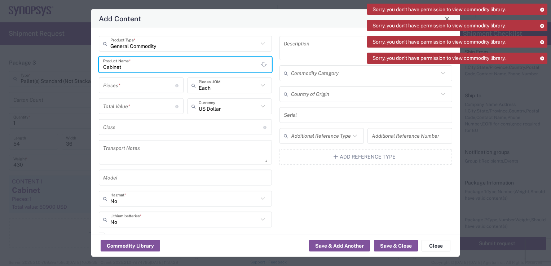
type input "Cabinet"
click at [133, 88] on input "number" at bounding box center [139, 85] width 72 height 13
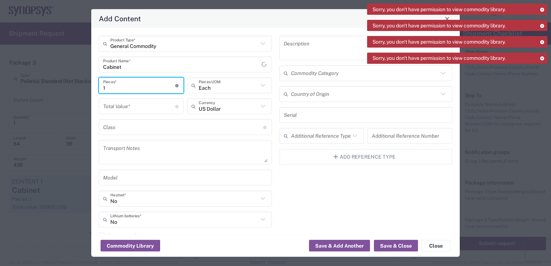
type input "1"
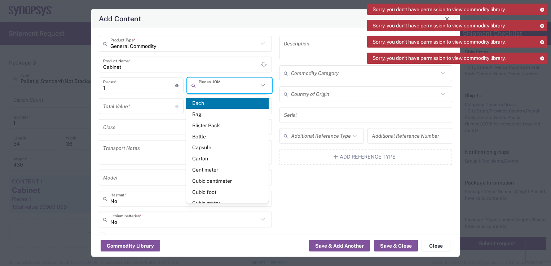
type input "Each"
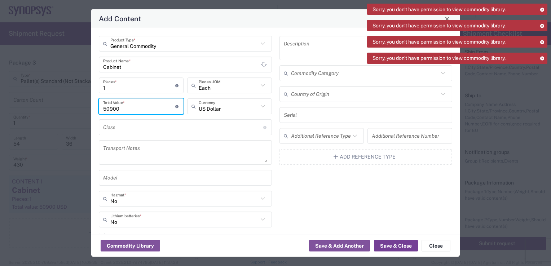
type input "50900"
click at [394, 247] on button "Save & Close" at bounding box center [396, 246] width 44 height 12
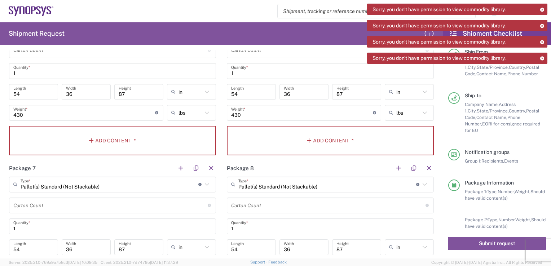
scroll to position [1048, 0]
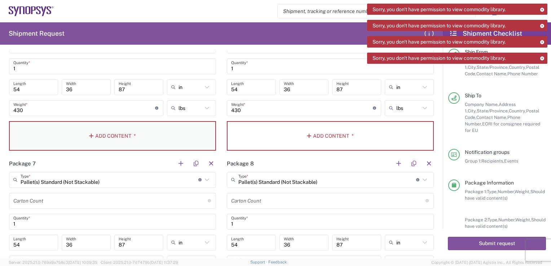
click at [123, 135] on button "Add Content *" at bounding box center [112, 136] width 207 height 30
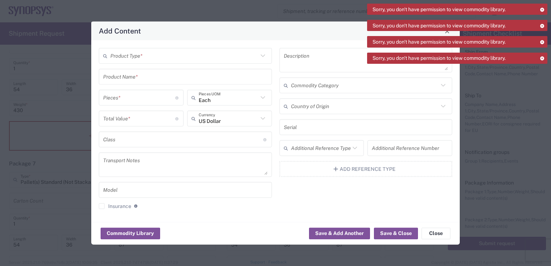
click at [152, 60] on input "text" at bounding box center [184, 55] width 148 height 13
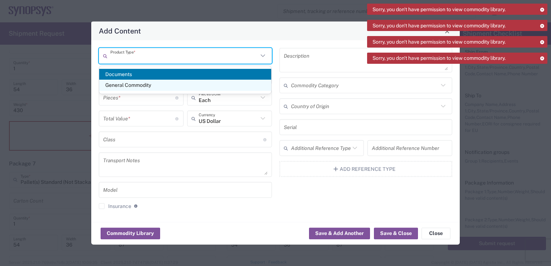
click at [146, 82] on span "General Commodity" at bounding box center [185, 85] width 172 height 11
type input "General Commodity"
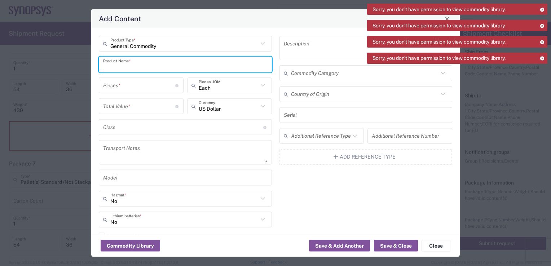
click at [144, 67] on input "text" at bounding box center [185, 64] width 165 height 13
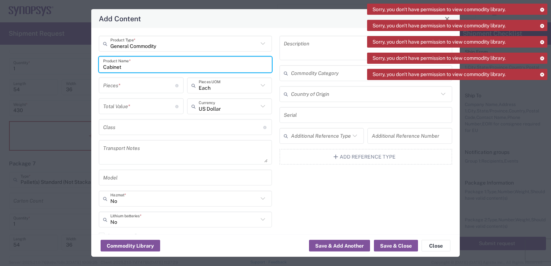
type input "Cabinet"
click at [141, 83] on input "number" at bounding box center [139, 85] width 72 height 13
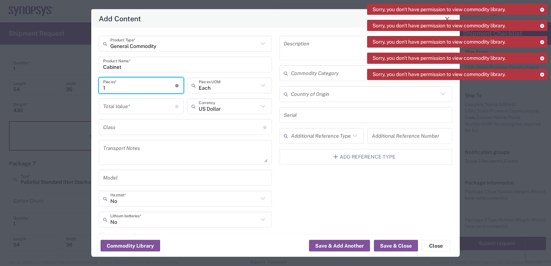
type input "1"
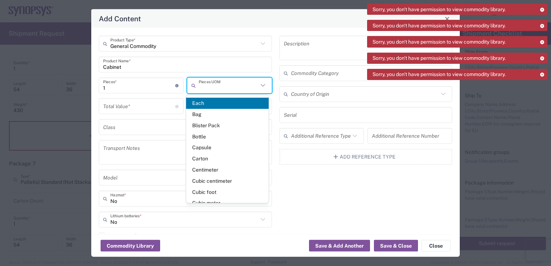
type input "Each"
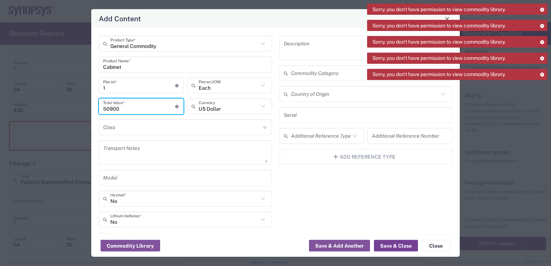
type input "50900"
click at [384, 244] on button "Save & Close" at bounding box center [396, 246] width 44 height 12
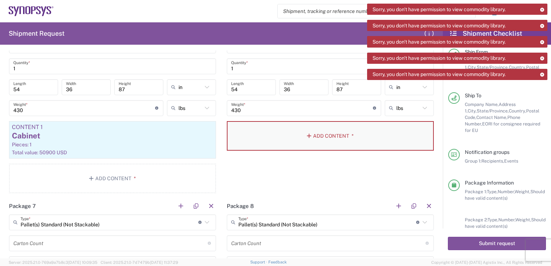
click at [307, 133] on icon "button" at bounding box center [310, 135] width 6 height 5
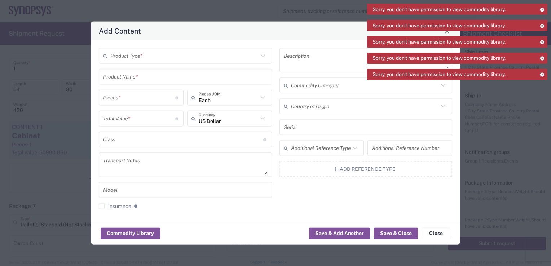
click at [222, 61] on input "text" at bounding box center [184, 55] width 148 height 13
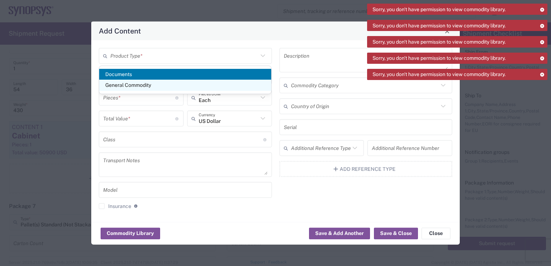
click at [219, 86] on span "General Commodity" at bounding box center [185, 85] width 172 height 11
type input "General Commodity"
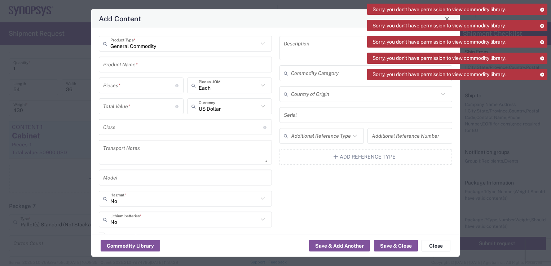
drag, startPoint x: 170, startPoint y: 65, endPoint x: 176, endPoint y: 59, distance: 8.7
click at [172, 61] on input "text" at bounding box center [185, 64] width 165 height 13
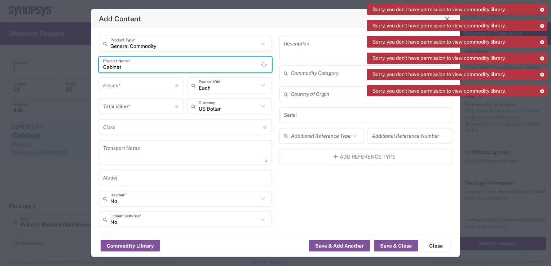
type input "Cabinet"
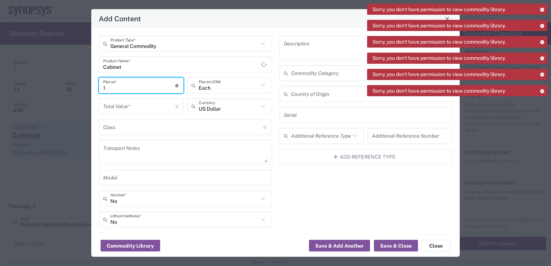
type input "1"
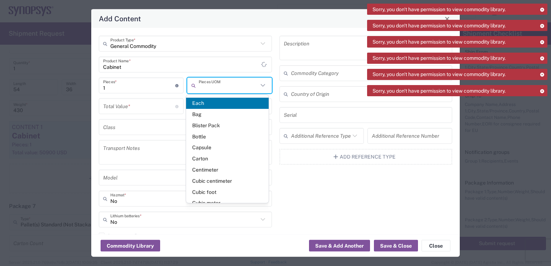
type input "Each"
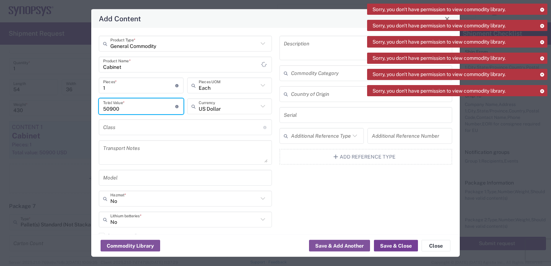
type input "50900"
click at [397, 246] on button "Save & Close" at bounding box center [396, 246] width 44 height 12
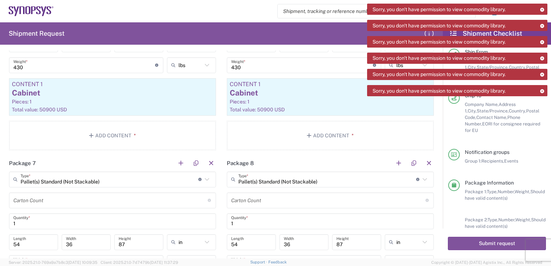
scroll to position [1192, 0]
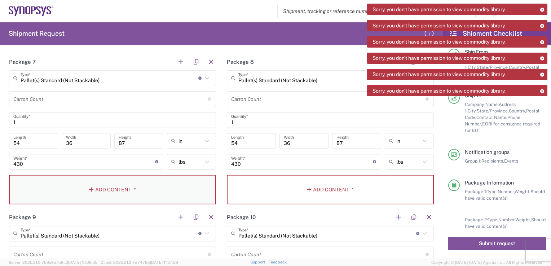
click at [105, 190] on button "Add Content *" at bounding box center [112, 190] width 207 height 30
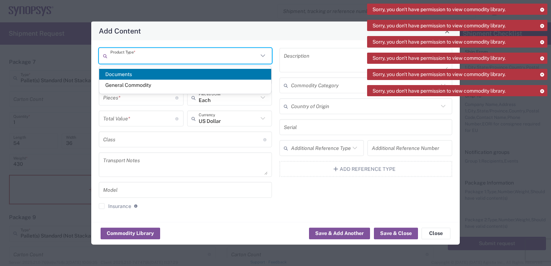
click at [143, 56] on input "text" at bounding box center [184, 55] width 148 height 13
click at [139, 87] on span "General Commodity" at bounding box center [185, 85] width 172 height 11
type input "General Commodity"
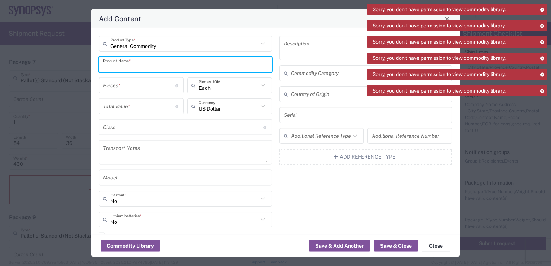
click at [137, 66] on input "text" at bounding box center [185, 64] width 165 height 13
type input "Cabinet"
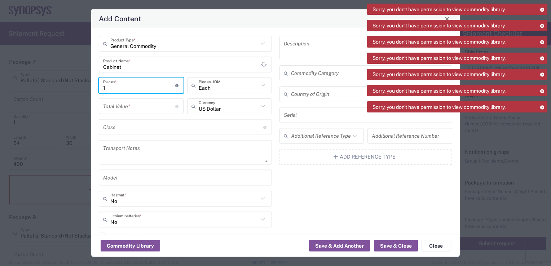
type input "1"
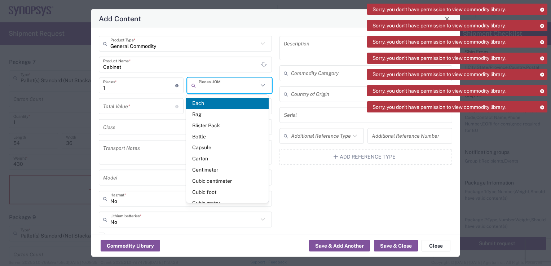
type input "Each"
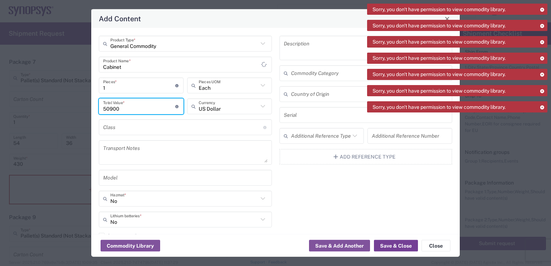
type input "50900"
click at [393, 243] on button "Save & Close" at bounding box center [396, 246] width 44 height 12
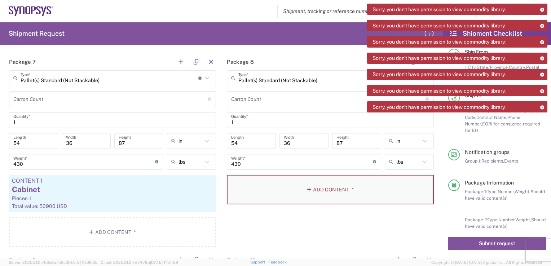
click at [319, 188] on button "Add Content *" at bounding box center [330, 190] width 207 height 30
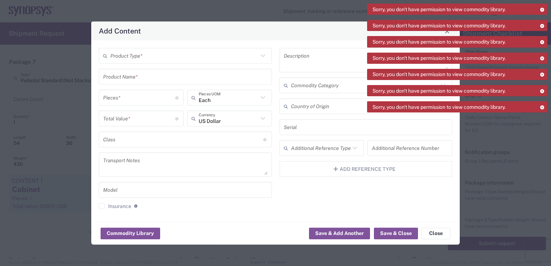
click at [143, 56] on input "text" at bounding box center [184, 55] width 148 height 13
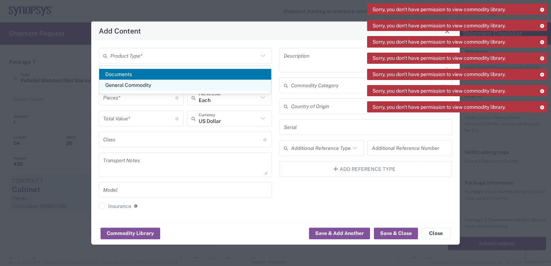
click at [144, 83] on span "General Commodity" at bounding box center [185, 85] width 172 height 11
type input "General Commodity"
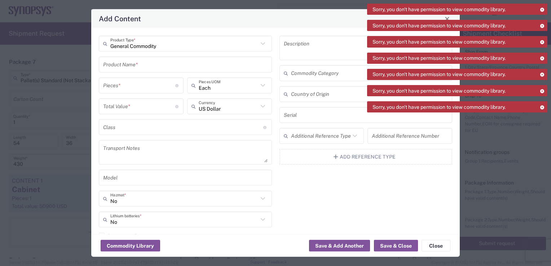
click at [138, 86] on input "number" at bounding box center [139, 85] width 72 height 13
click at [145, 62] on input "text" at bounding box center [185, 64] width 165 height 13
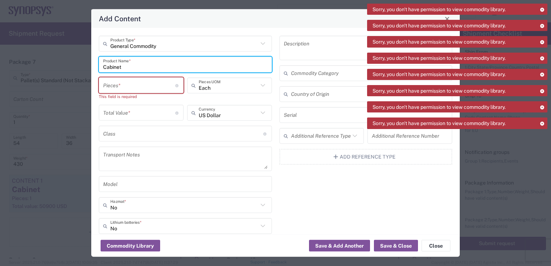
type input "Cabinet"
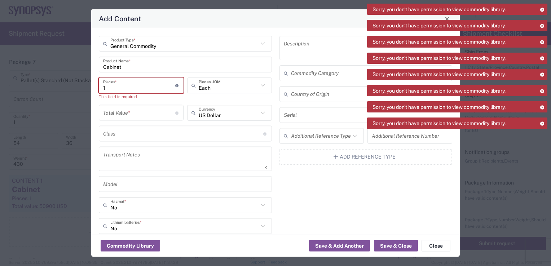
type input "1"
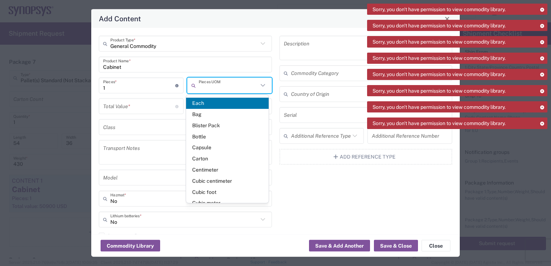
type input "Each"
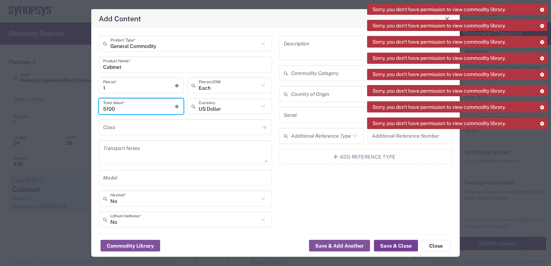
type input "5100"
click at [391, 244] on button "Save & Close" at bounding box center [396, 246] width 44 height 12
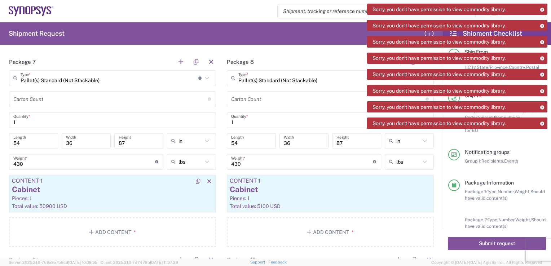
click at [66, 195] on div "Pieces: 1" at bounding box center [112, 198] width 201 height 6
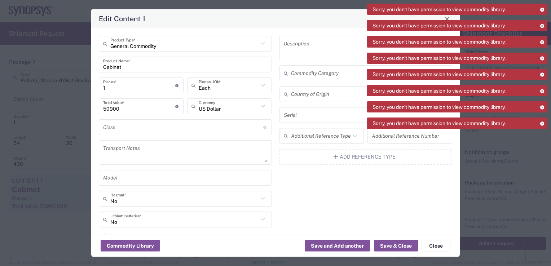
click at [125, 108] on input "50900" at bounding box center [139, 106] width 72 height 13
type input "5100"
click at [401, 245] on button "Save & Close" at bounding box center [396, 246] width 44 height 12
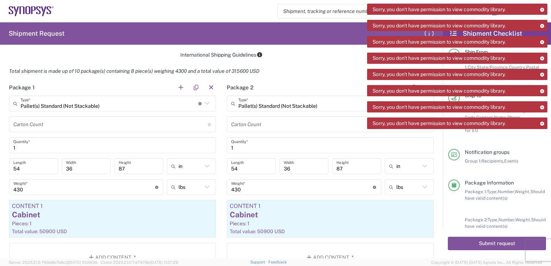
scroll to position [651, 0]
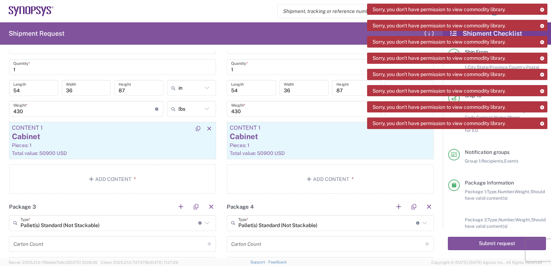
click at [44, 142] on div "Pieces: 1" at bounding box center [112, 145] width 201 height 6
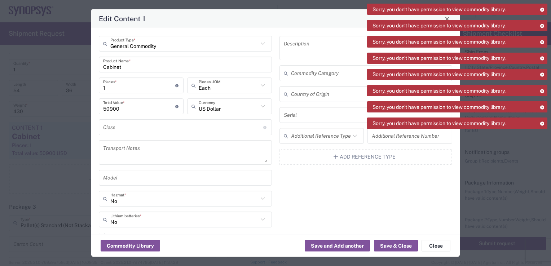
click at [128, 108] on input "50900" at bounding box center [139, 106] width 72 height 13
type input "5100"
click at [383, 246] on button "Save & Close" at bounding box center [396, 246] width 44 height 12
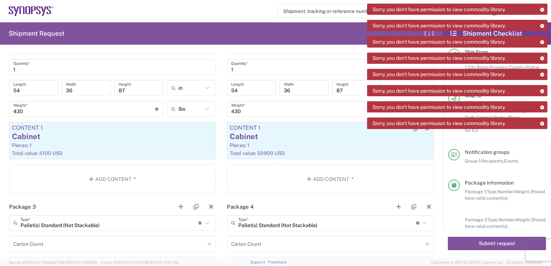
click at [310, 145] on div "Pieces: 1" at bounding box center [330, 145] width 201 height 6
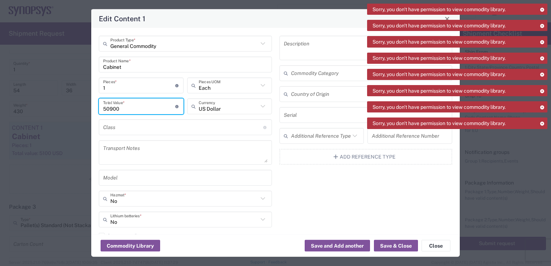
click at [127, 103] on input "50900" at bounding box center [139, 106] width 72 height 13
type input "5100"
click at [387, 246] on button "Save & Close" at bounding box center [396, 246] width 44 height 12
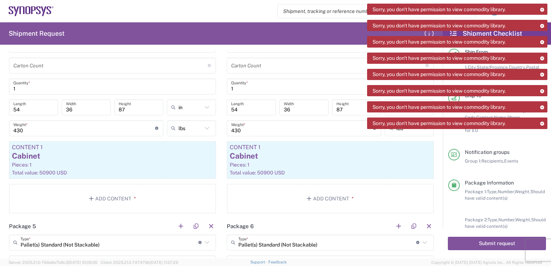
scroll to position [832, 0]
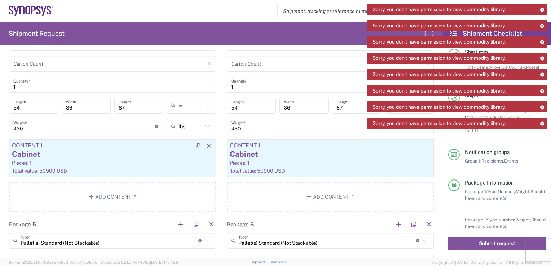
click at [66, 162] on div "Pieces: 1" at bounding box center [112, 163] width 201 height 6
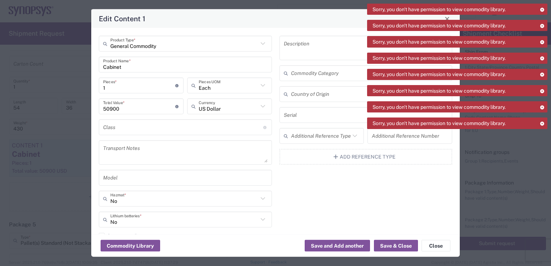
click at [132, 109] on input "50900" at bounding box center [139, 106] width 72 height 13
type input "5100"
click at [395, 245] on button "Save & Close" at bounding box center [396, 246] width 44 height 12
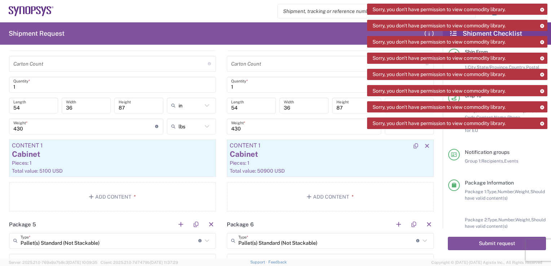
click at [305, 165] on article "Content 1 Cabinet Pieces: 1 Total value: 50900 USD" at bounding box center [330, 159] width 207 height 38
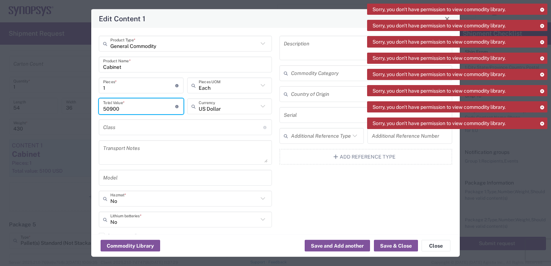
click at [148, 104] on input "50900" at bounding box center [139, 106] width 72 height 13
type input "5100"
click at [392, 247] on button "Save & Close" at bounding box center [396, 246] width 44 height 12
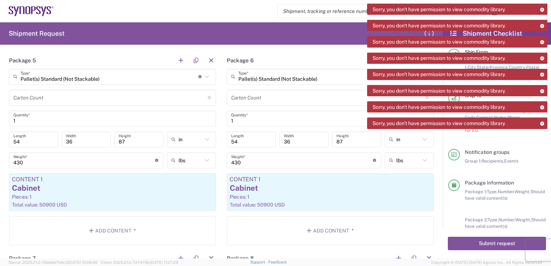
scroll to position [1012, 0]
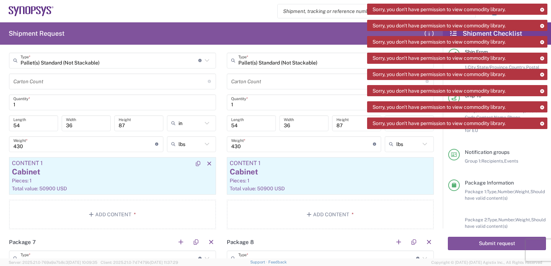
click at [125, 181] on div "Pieces: 1" at bounding box center [112, 181] width 201 height 6
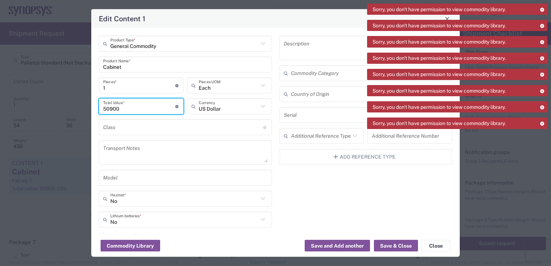
click at [122, 108] on input "50900" at bounding box center [139, 106] width 72 height 13
type input "5100"
click at [410, 244] on button "Save & Close" at bounding box center [396, 246] width 44 height 12
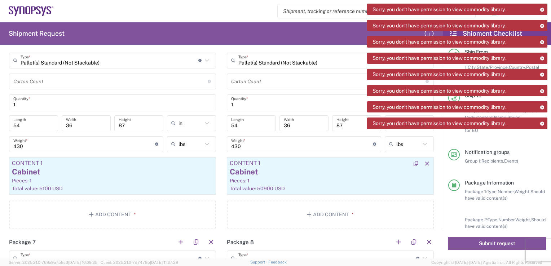
click at [293, 182] on article "Content 1 Cabinet Pieces: 1 Total value: 50900 USD" at bounding box center [330, 176] width 207 height 38
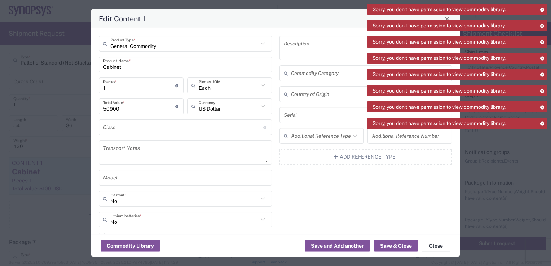
click at [133, 106] on input "50900" at bounding box center [139, 106] width 72 height 13
type input "5100"
click at [387, 246] on button "Save & Close" at bounding box center [396, 246] width 44 height 12
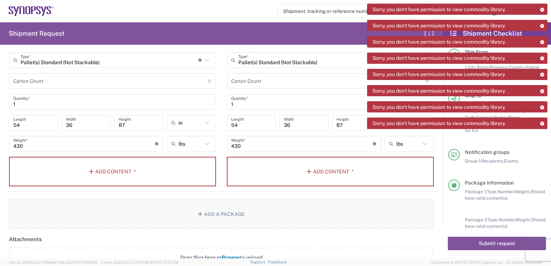
scroll to position [1409, 0]
click at [125, 170] on button "Add Content *" at bounding box center [112, 172] width 207 height 30
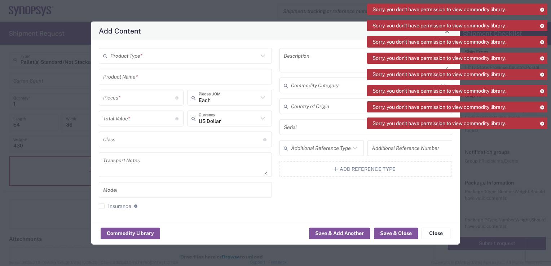
click at [140, 57] on input "text" at bounding box center [184, 55] width 148 height 13
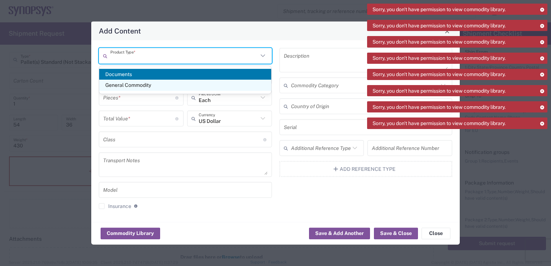
click at [140, 84] on span "General Commodity" at bounding box center [185, 85] width 172 height 11
type input "General Commodity"
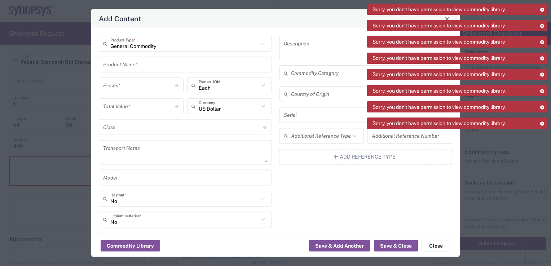
click at [136, 66] on input "text" at bounding box center [185, 64] width 165 height 13
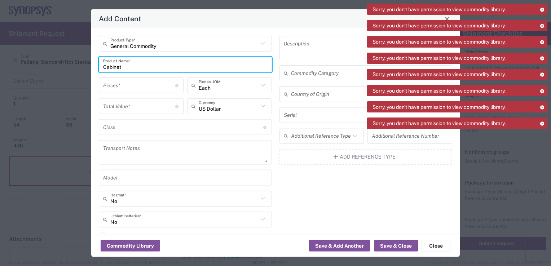
type input "Cabinet"
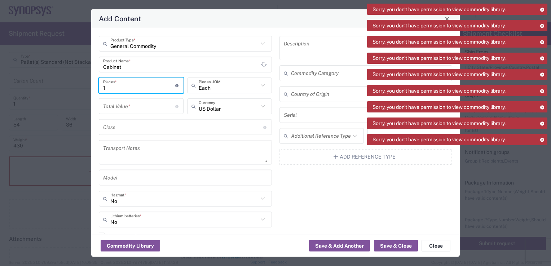
type input "1"
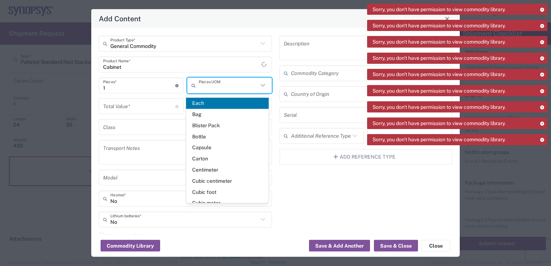
type input "Each"
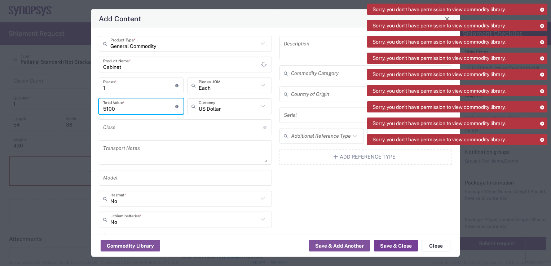
type input "5100"
click at [406, 246] on button "Save & Close" at bounding box center [396, 246] width 44 height 12
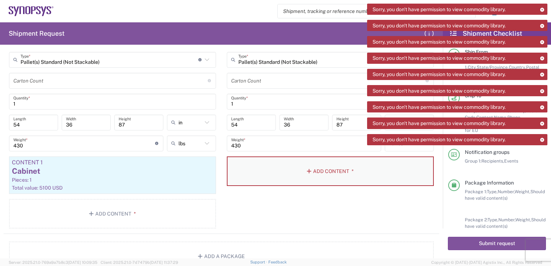
click at [297, 166] on button "Add Content *" at bounding box center [330, 172] width 207 height 30
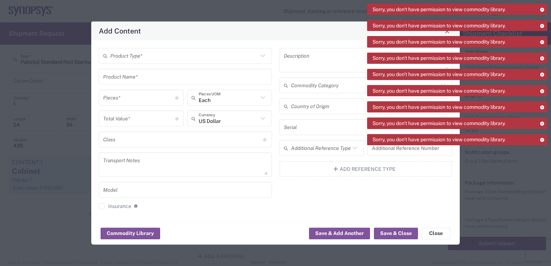
click at [160, 53] on input "text" at bounding box center [184, 55] width 148 height 13
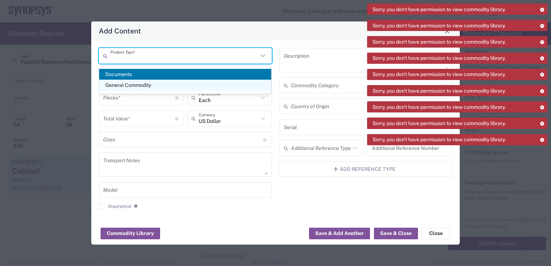
click at [153, 84] on span "General Commodity" at bounding box center [185, 85] width 172 height 11
type input "General Commodity"
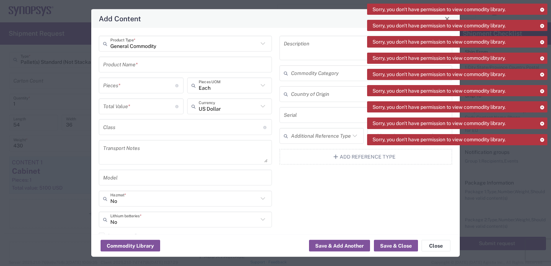
click at [128, 66] on input "text" at bounding box center [185, 64] width 165 height 13
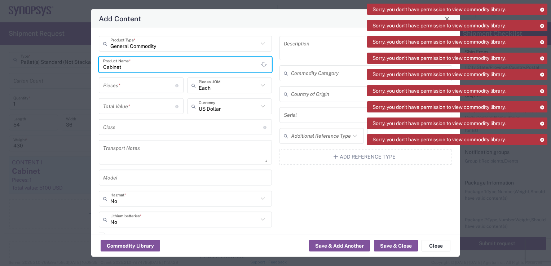
type input "Cabinet"
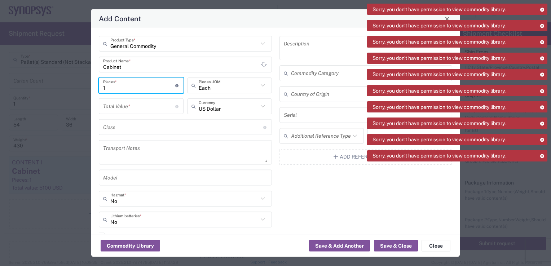
type input "1"
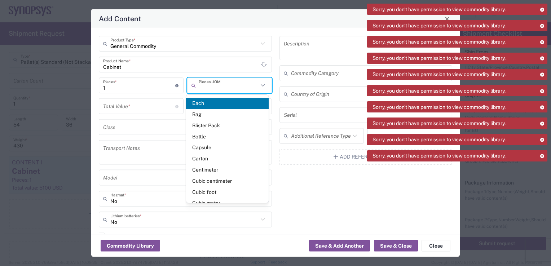
type input "Each"
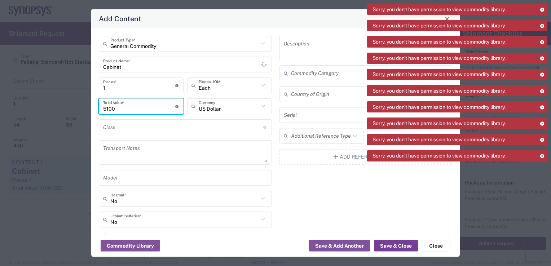
type input "5100"
click at [391, 245] on button "Save & Close" at bounding box center [396, 246] width 44 height 12
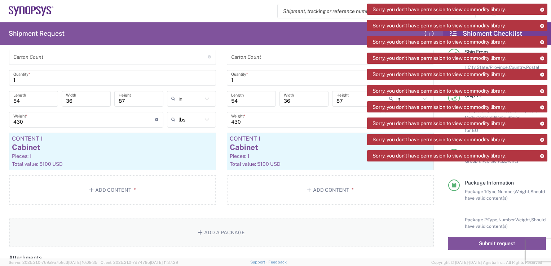
scroll to position [1445, 0]
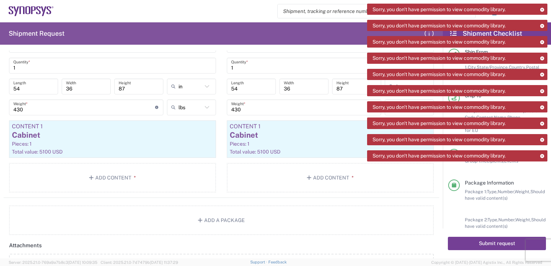
click at [476, 242] on button "Submit request" at bounding box center [497, 243] width 98 height 13
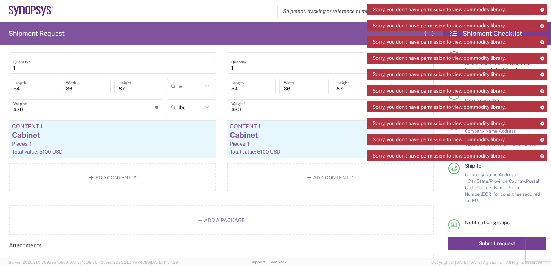
scroll to position [0, 0]
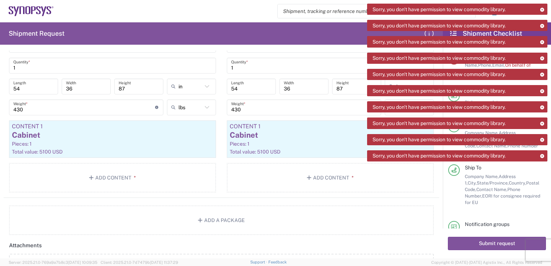
click at [543, 8] on icon at bounding box center [542, 10] width 5 height 4
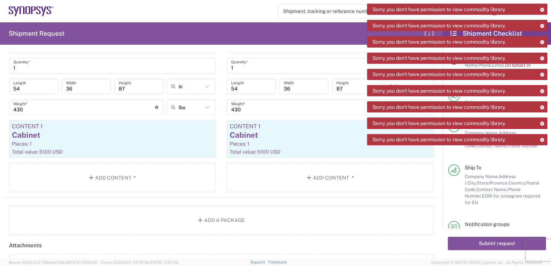
click at [543, 8] on icon at bounding box center [542, 10] width 5 height 4
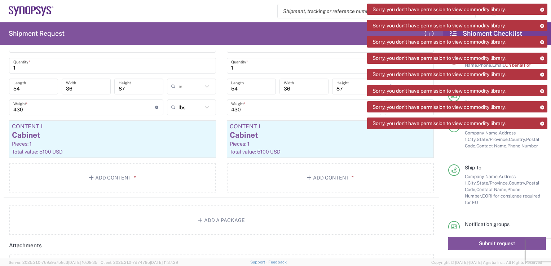
click at [543, 8] on icon at bounding box center [542, 10] width 5 height 4
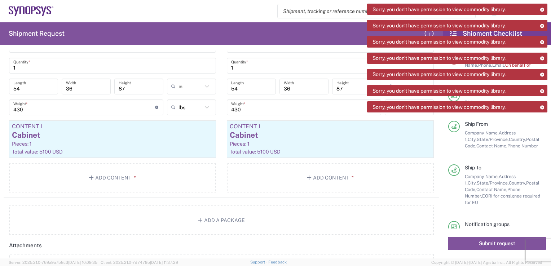
click at [543, 8] on icon at bounding box center [542, 10] width 5 height 4
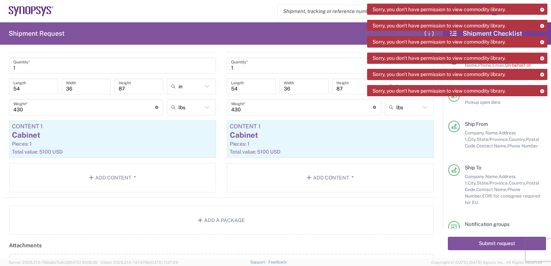
click at [543, 8] on icon at bounding box center [542, 10] width 5 height 4
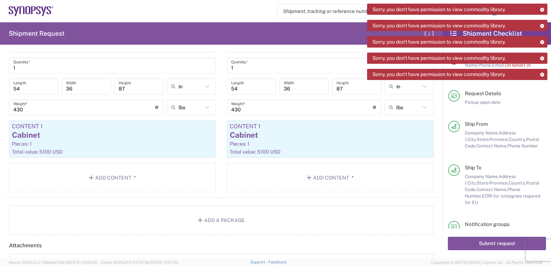
click at [543, 8] on icon at bounding box center [542, 10] width 5 height 4
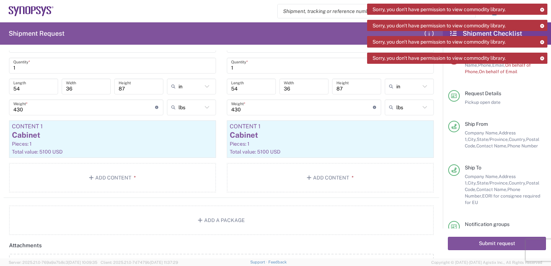
click at [543, 8] on icon at bounding box center [542, 10] width 5 height 4
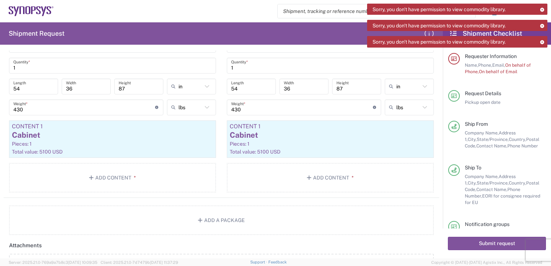
click at [543, 8] on icon at bounding box center [542, 10] width 5 height 4
click at [543, 24] on icon at bounding box center [542, 26] width 5 height 4
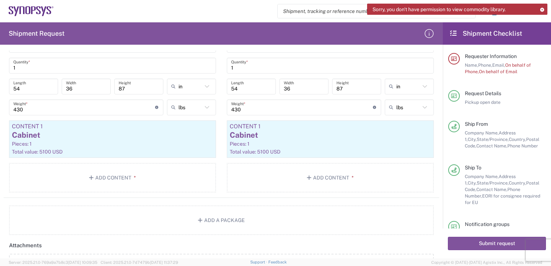
click at [543, 8] on icon at bounding box center [542, 10] width 5 height 4
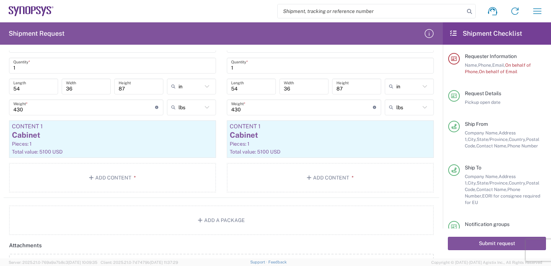
click at [543, 8] on icon "button" at bounding box center [538, 11] width 12 height 12
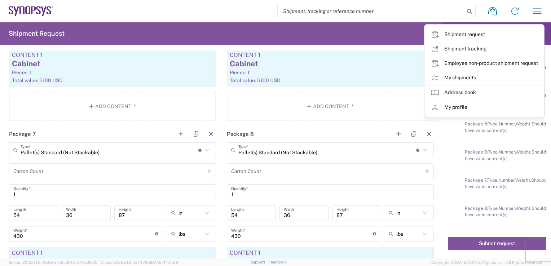
scroll to position [1301, 0]
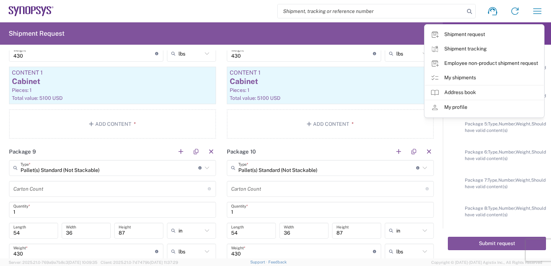
drag, startPoint x: 326, startPoint y: 31, endPoint x: 449, endPoint y: 107, distance: 144.8
click at [326, 31] on agx-form-header "Shipment Request" at bounding box center [221, 33] width 443 height 22
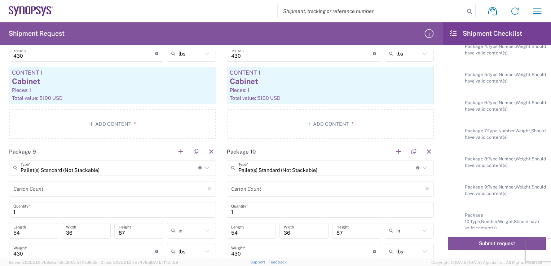
scroll to position [306, 0]
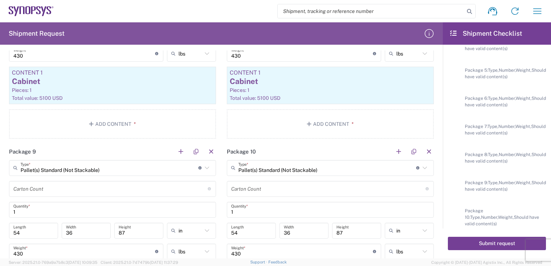
click at [461, 241] on button "Submit request" at bounding box center [497, 243] width 98 height 13
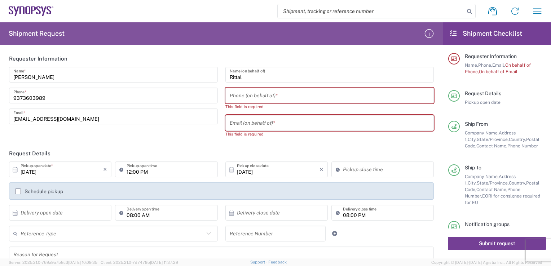
scroll to position [0, 0]
click at [272, 96] on input "tel" at bounding box center [330, 95] width 200 height 13
type input "9373603989"
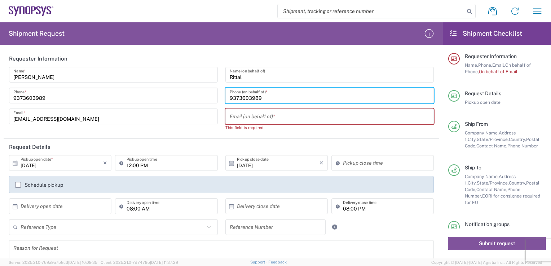
click at [251, 122] on input "text" at bounding box center [330, 116] width 200 height 13
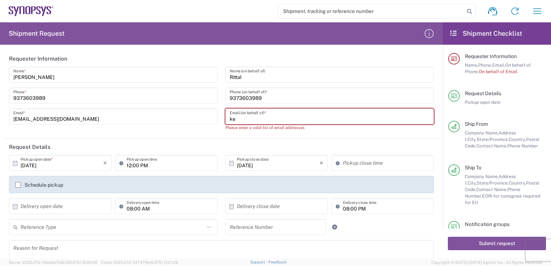
type input "[EMAIL_ADDRESS][DOMAIN_NAME]"
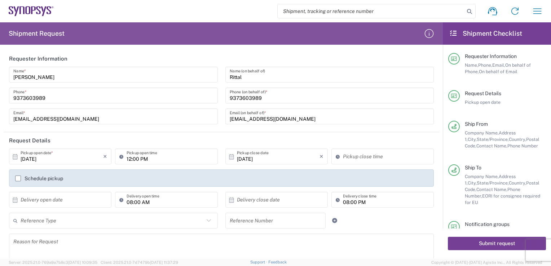
click at [480, 240] on button "Submit request" at bounding box center [497, 243] width 98 height 13
